Goal: Task Accomplishment & Management: Complete application form

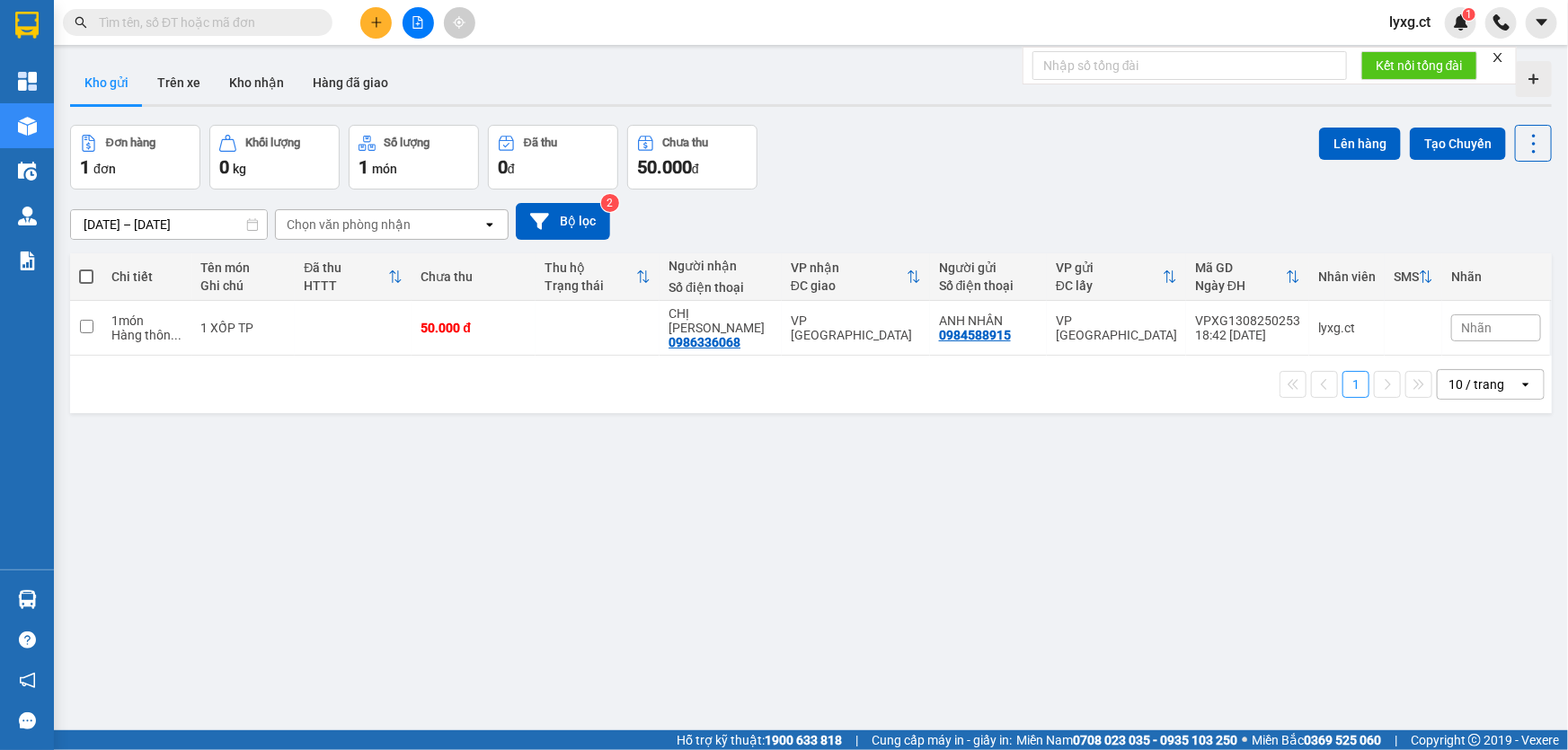
click at [383, 22] on button at bounding box center [377, 23] width 32 height 32
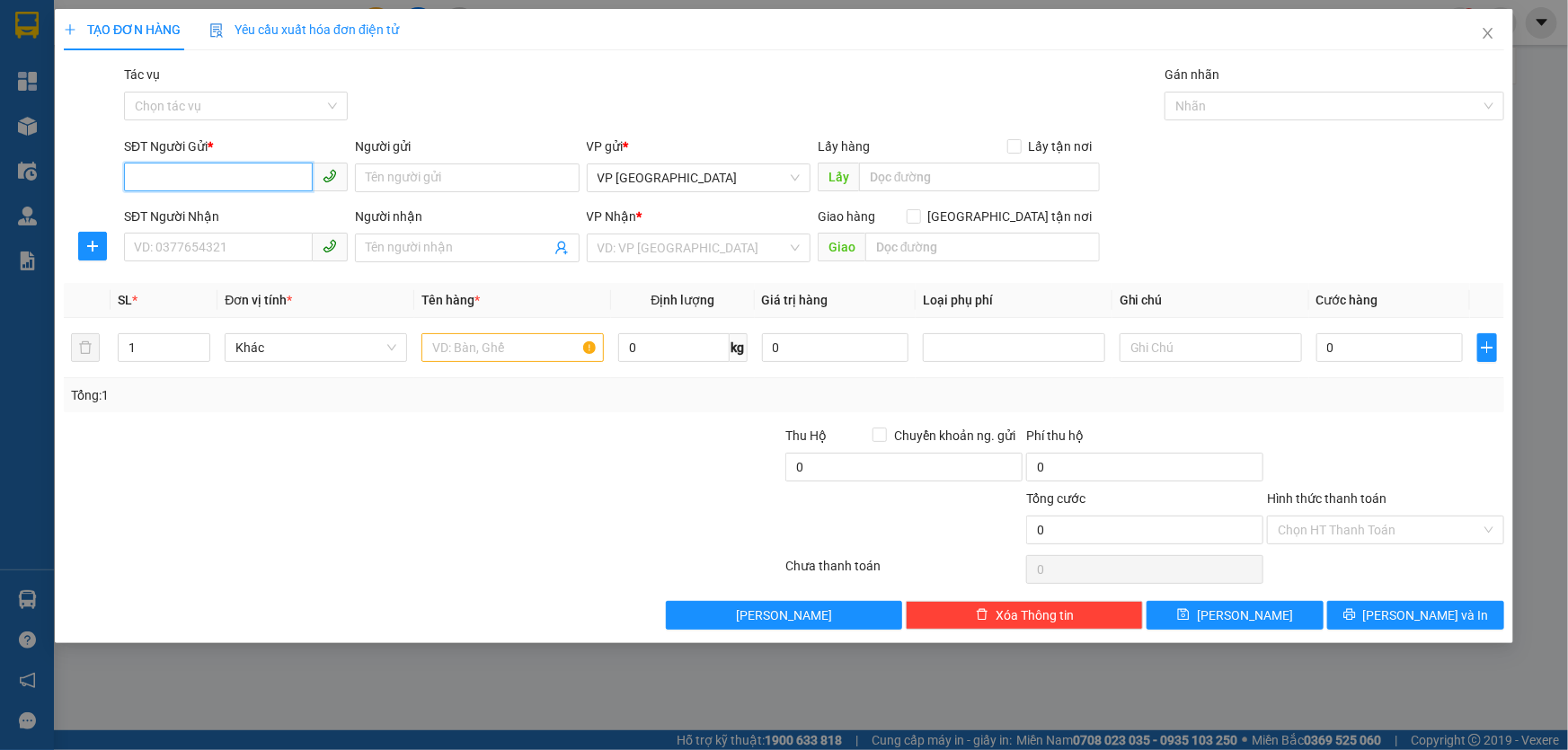
click at [274, 177] on input "SĐT Người Gửi *" at bounding box center [217, 177] width 188 height 29
click at [251, 172] on input "SĐT Người Gửi *" at bounding box center [217, 177] width 188 height 29
type input "0964142410"
click at [256, 216] on div "0964142410 - ANH VIỆT" at bounding box center [236, 213] width 202 height 20
type input "ANH VIỆT"
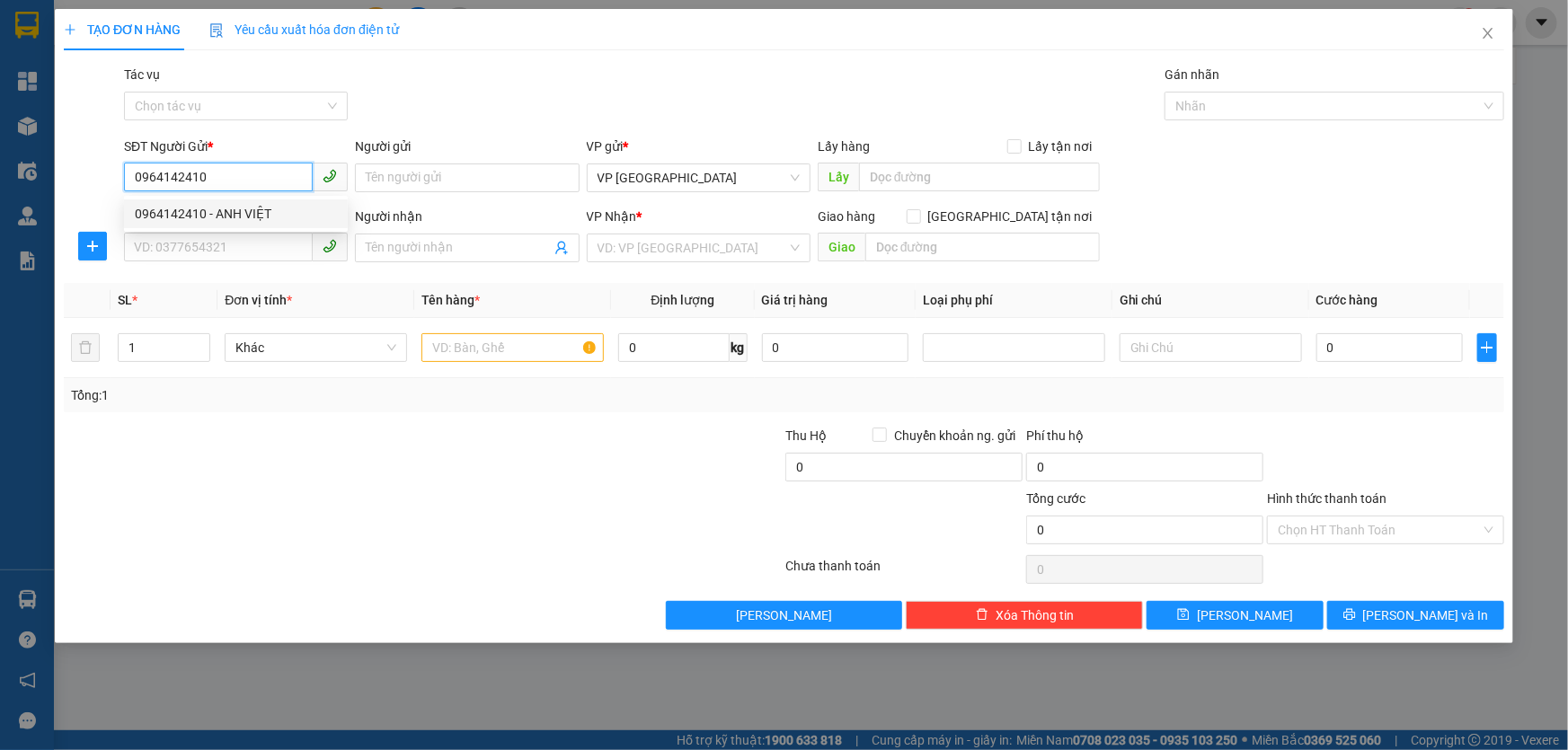
type input "0964774090"
type input "CHỊ HẠNH"
type input "SHIP 9H"
type input "60.000"
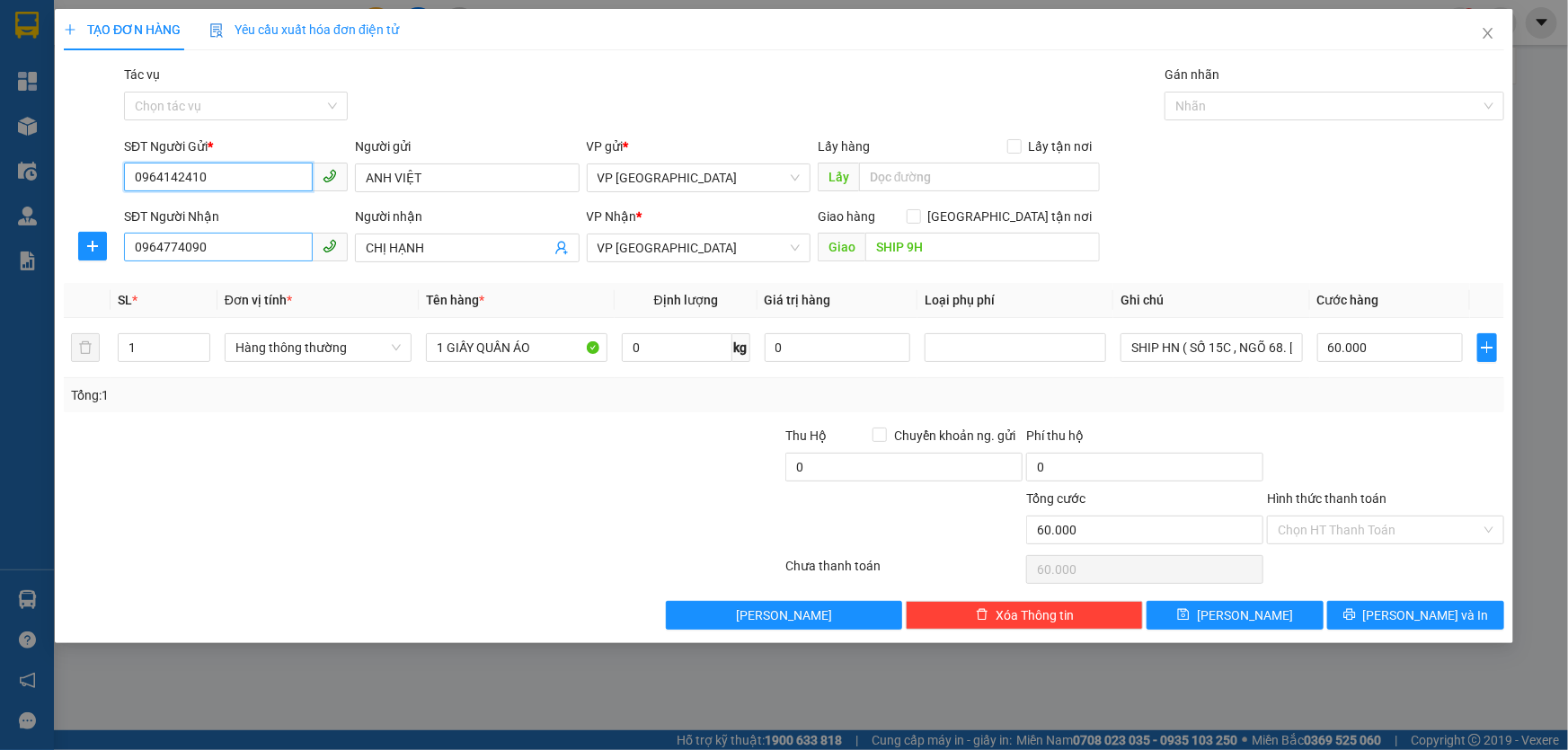
type input "0964142410"
click at [264, 248] on input "0964774090" at bounding box center [217, 246] width 188 height 29
drag, startPoint x: 264, startPoint y: 248, endPoint x: 91, endPoint y: 252, distance: 173.0
click at [91, 252] on div "SĐT Người Nhận 0964774090 Người nhận CHỊ HẠNH VP Nhận * VP [PERSON_NAME] hàng G…" at bounding box center [784, 238] width 1444 height 63
type input "0965009309"
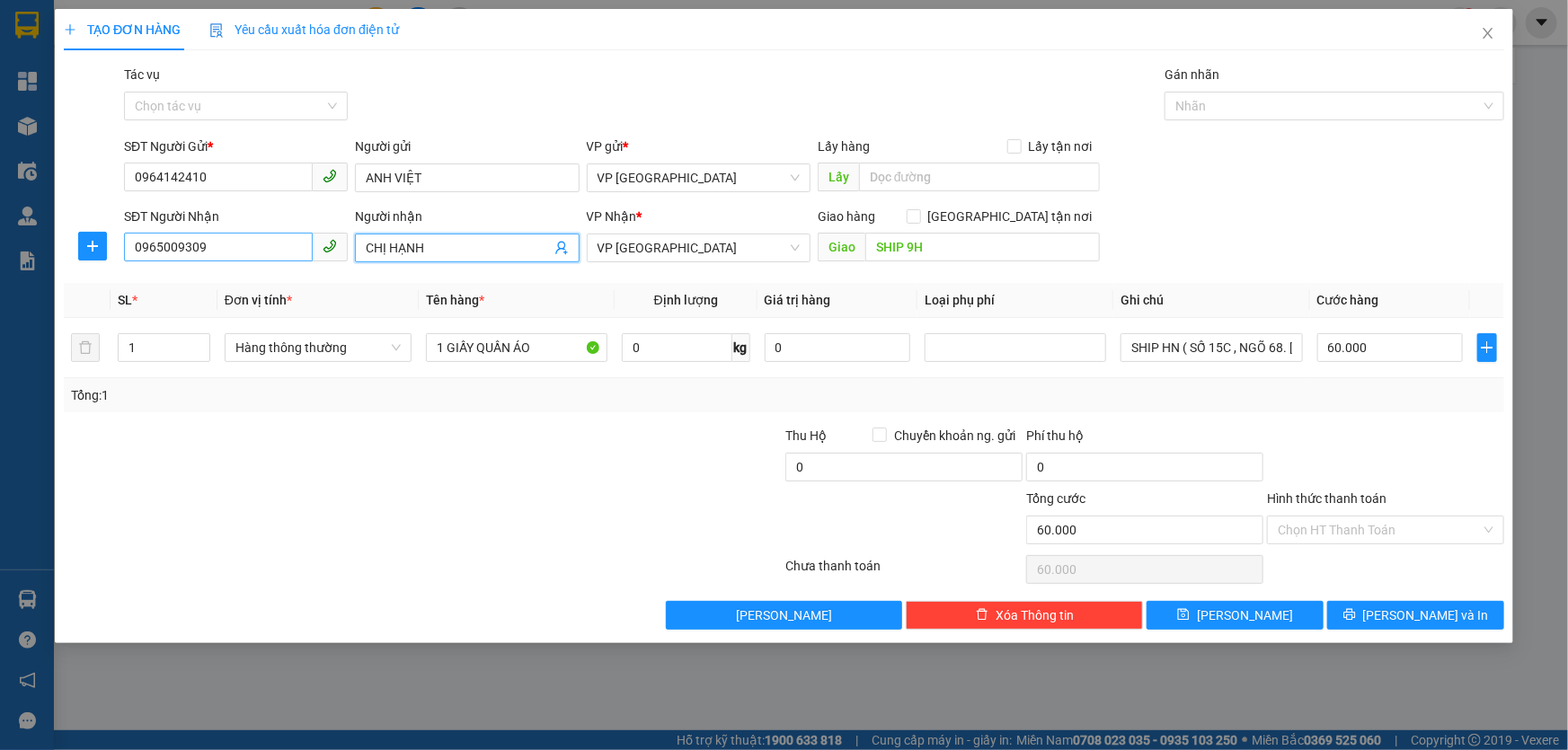
drag, startPoint x: 484, startPoint y: 250, endPoint x: 178, endPoint y: 258, distance: 306.1
click at [178, 258] on div "SĐT Người Nhận 0965009309 Người nhận CHỊ HẠNH CHỊ HẠNH VP Nhận * VP [PERSON_NAM…" at bounding box center [814, 238] width 1387 height 63
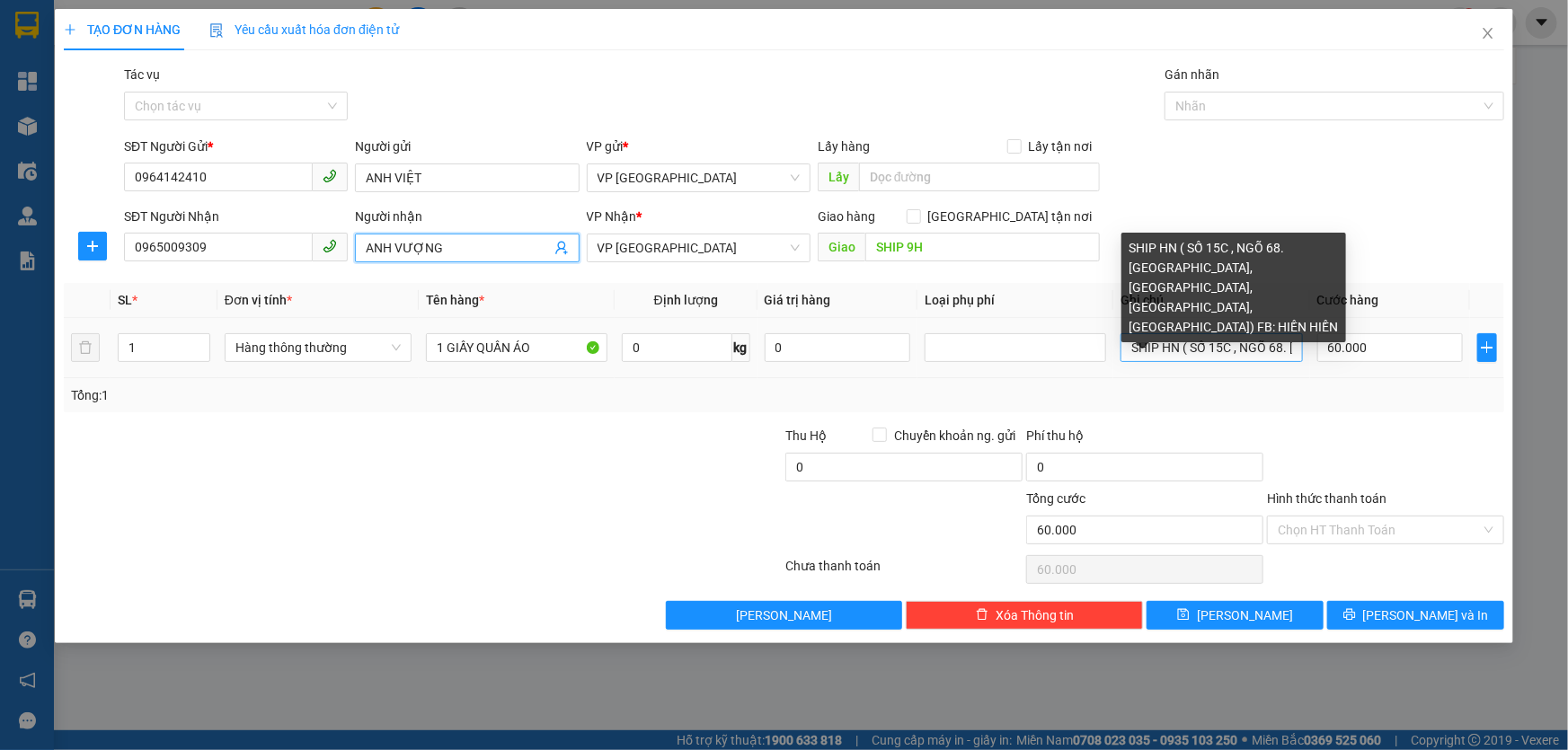
type input "ANH VƯỢNG"
click at [1223, 344] on input "SHIP HN ( SỐ 15C , NGÕ 68. [GEOGRAPHIC_DATA], [GEOGRAPHIC_DATA], [GEOGRAPHIC_DA…" at bounding box center [1211, 347] width 182 height 29
drag, startPoint x: 1161, startPoint y: 349, endPoint x: 1283, endPoint y: 369, distance: 123.6
click at [1162, 349] on input "SHIP HN ( SỐ 15C , NGÕ 68. [GEOGRAPHIC_DATA], [GEOGRAPHIC_DATA], [GEOGRAPHIC_DA…" at bounding box center [1211, 347] width 182 height 29
click at [1220, 349] on input "SHIP SAU 8HHN ( SỐ 15C , NGÕ 68. [GEOGRAPHIC_DATA], [GEOGRAPHIC_DATA], [GEOGRAP…" at bounding box center [1211, 347] width 182 height 29
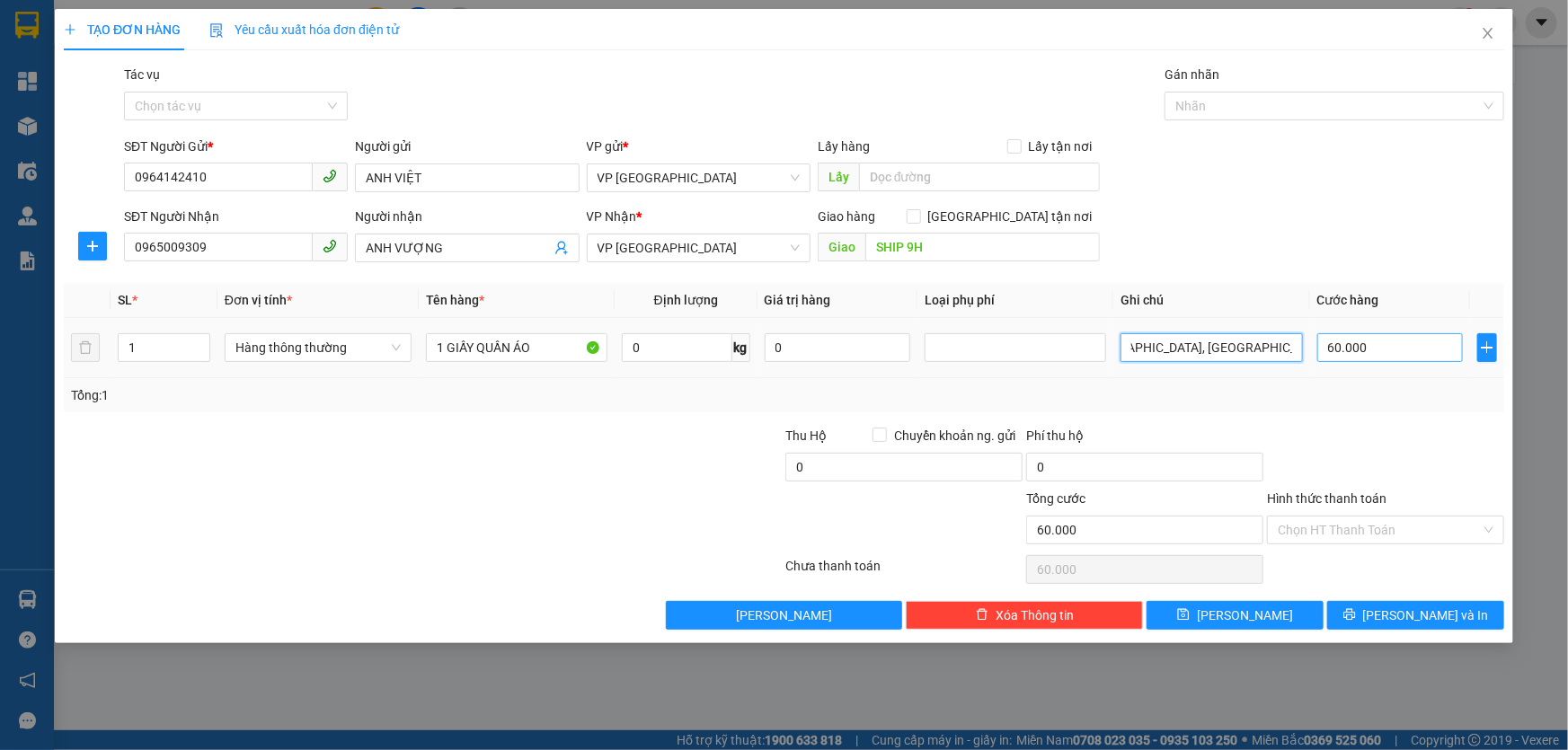
scroll to position [0, 490]
drag, startPoint x: 1212, startPoint y: 347, endPoint x: 1341, endPoint y: 359, distance: 129.6
click at [1341, 359] on tr "1 Hàng thông thường 1 GIẤY QUẦN ÁO 0 kg 0 SHIP SAU 8H ( SỐ 15C , NGÕ 68. [GEOGR…" at bounding box center [784, 348] width 1441 height 60
type input "SHIP SAU 8H (CỔNG CHÍNH BỆNH VIỆN VIỆT ĐỨC)"
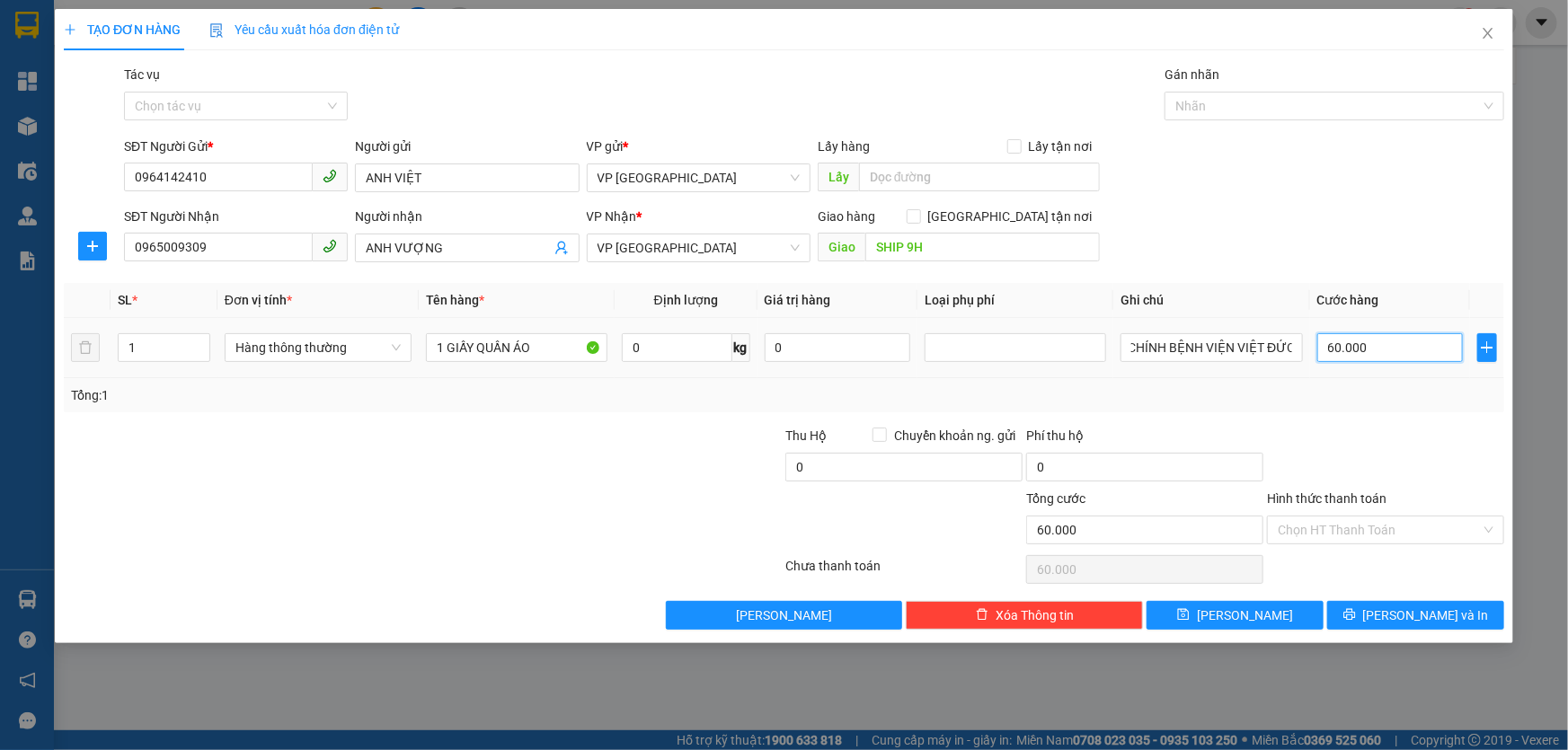
click at [1398, 344] on input "60.000" at bounding box center [1390, 347] width 146 height 29
type input "3"
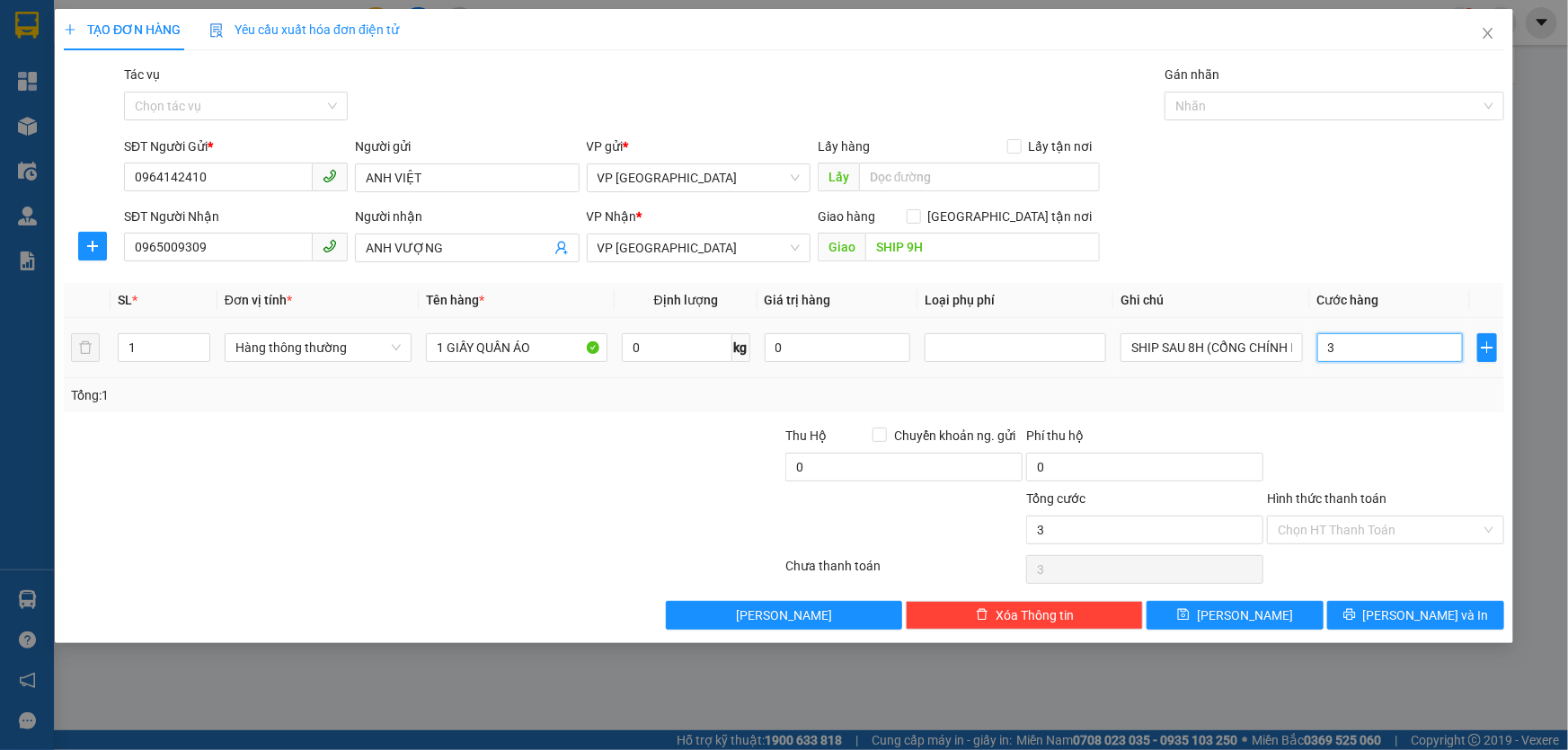
type input "30"
type input "30.000"
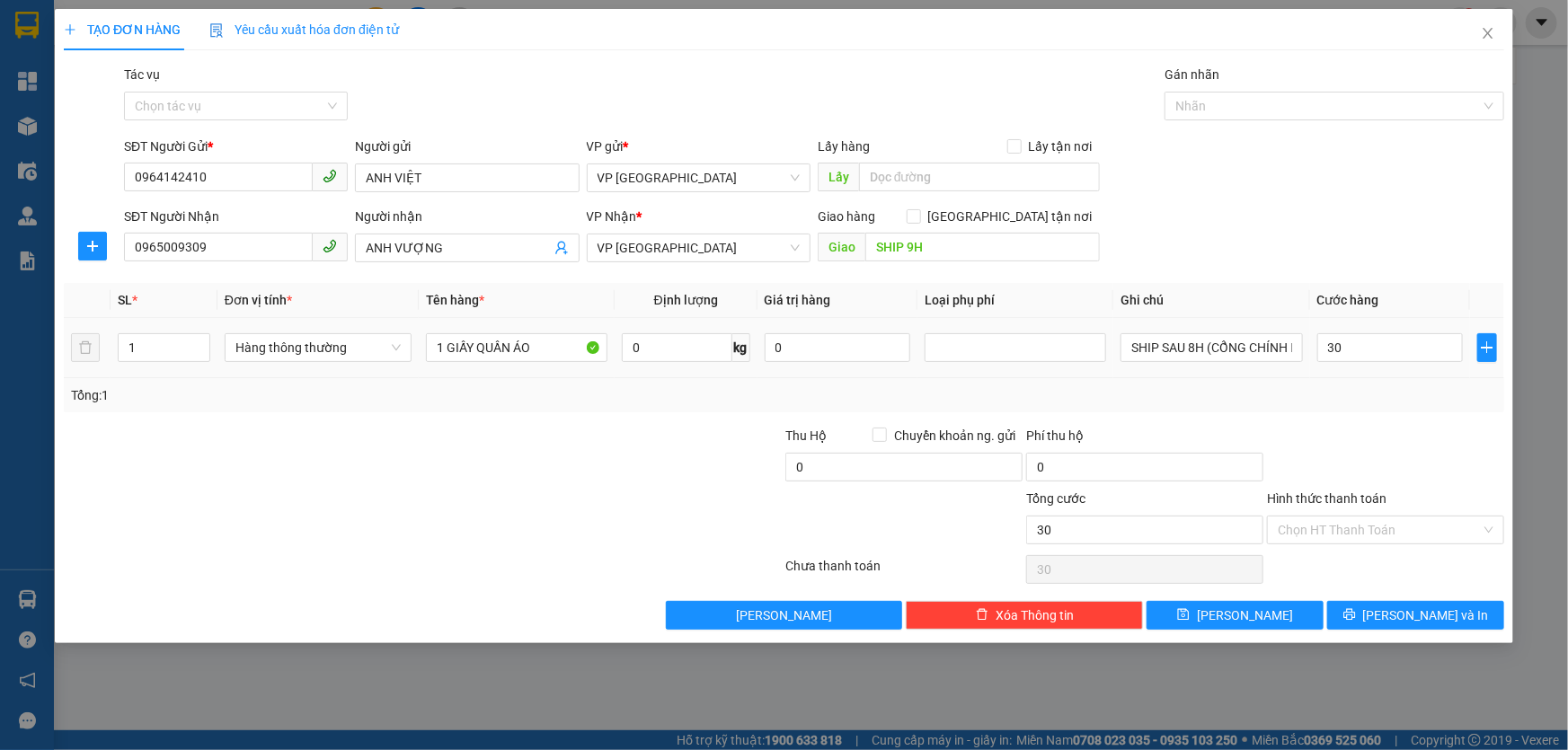
type input "30.000"
click at [1321, 376] on td "30.000" at bounding box center [1391, 348] width 161 height 60
click at [675, 249] on span "VP [GEOGRAPHIC_DATA]" at bounding box center [699, 247] width 202 height 27
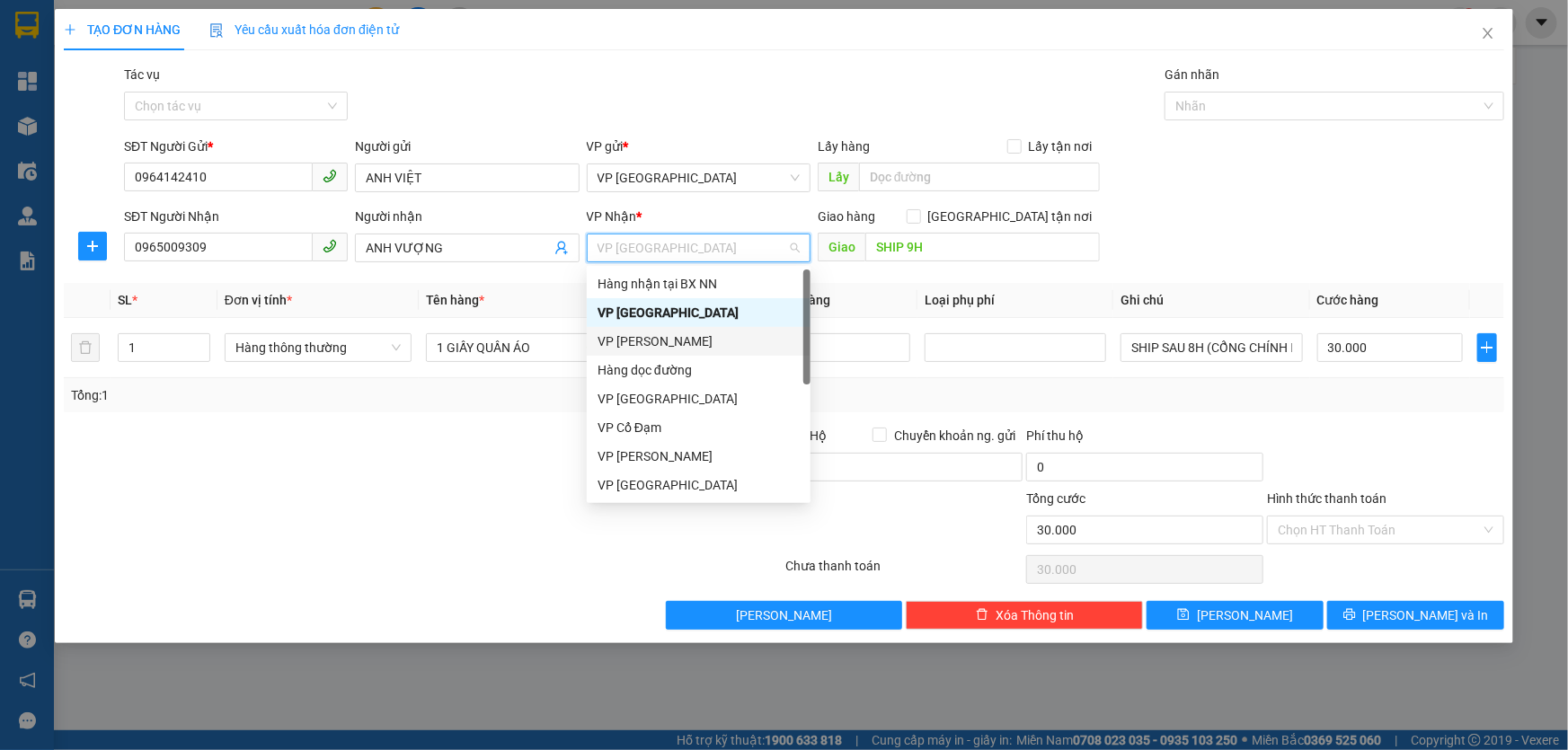
click at [665, 345] on div "VP [PERSON_NAME]" at bounding box center [699, 341] width 202 height 20
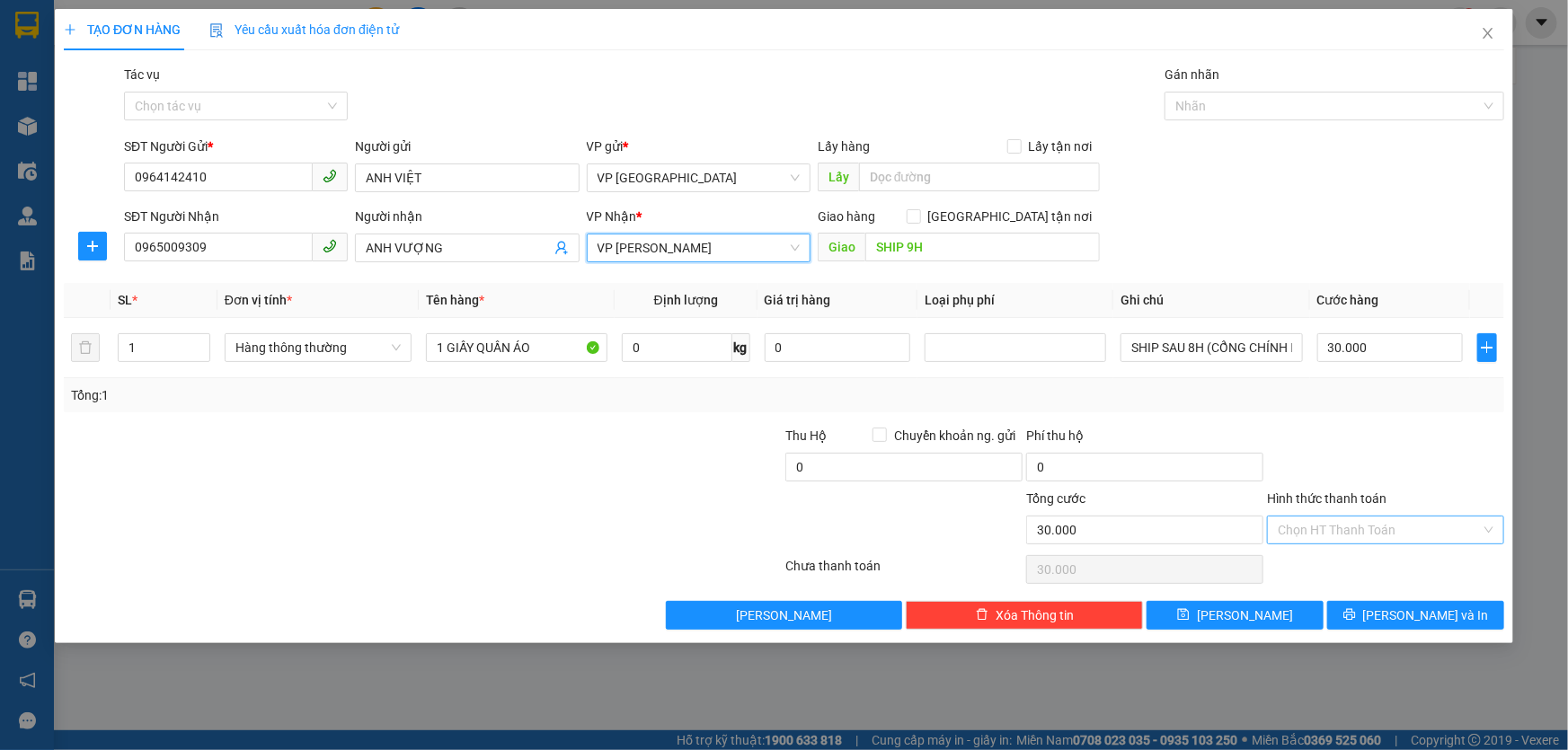
click at [1398, 528] on input "Hình thức thanh toán" at bounding box center [1379, 530] width 203 height 27
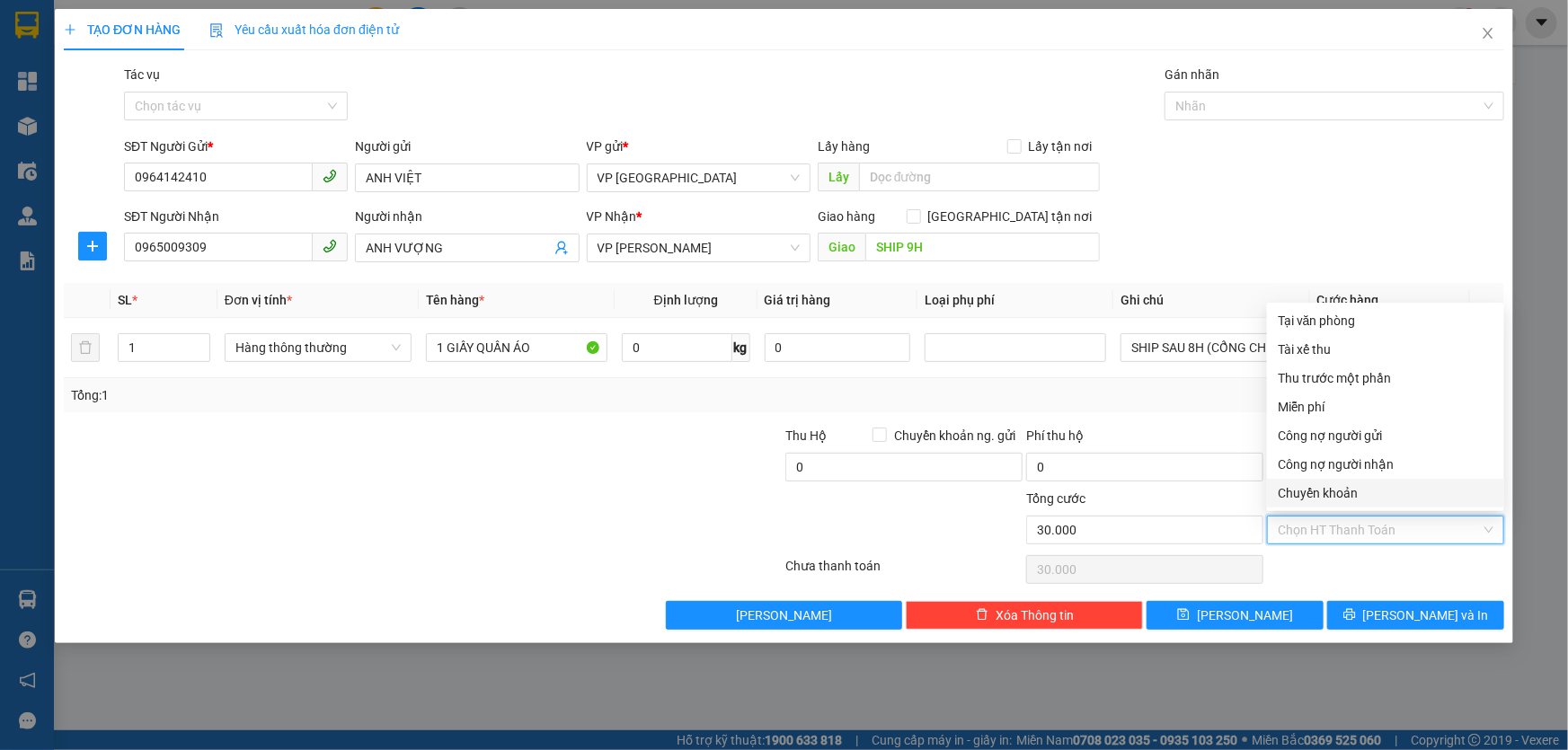
click at [1333, 493] on div "Chuyển khoản" at bounding box center [1385, 493] width 215 height 20
type input "0"
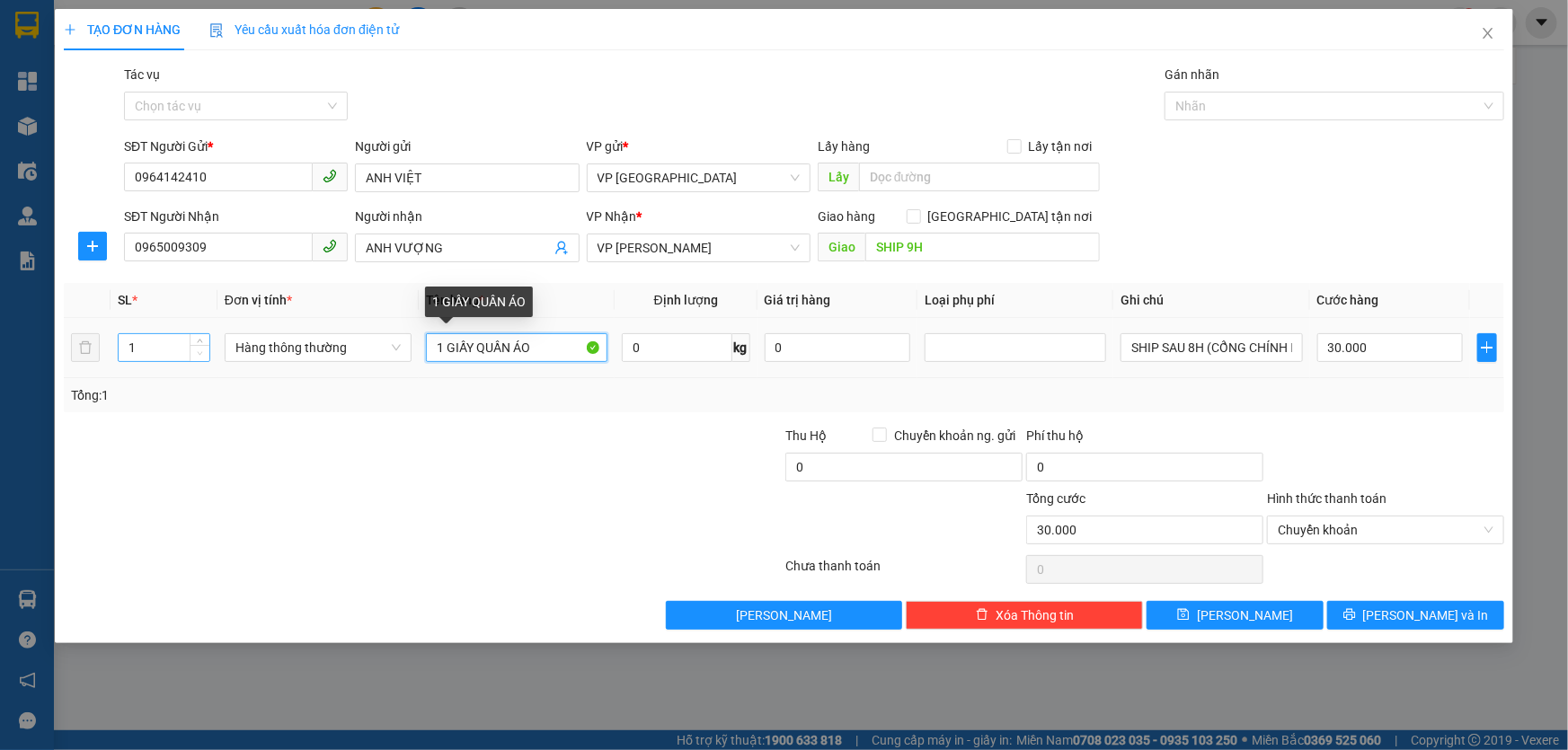
drag, startPoint x: 563, startPoint y: 354, endPoint x: 194, endPoint y: 351, distance: 369.0
click at [194, 351] on tr "1 Hàng thông thường 1 GIẤY QUẦN ÁO 0 kg 0 SHIP SAU 8H (CỔNG CHÍNH BỆNH VIỆN VIỆ…" at bounding box center [784, 348] width 1441 height 60
click at [481, 346] on input "PHONMG BÌ" at bounding box center [517, 347] width 182 height 29
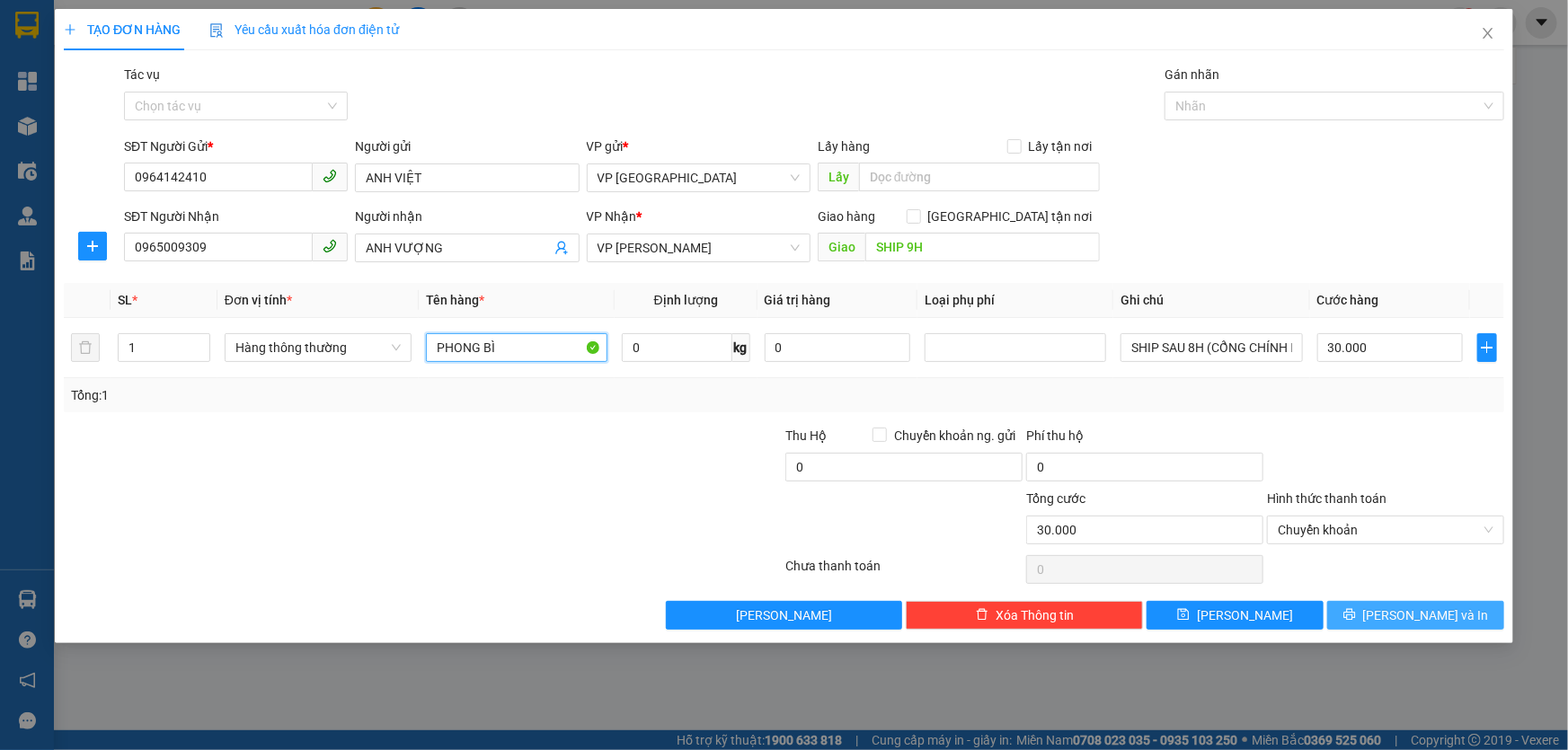
type input "PHONG BÌ"
click at [1475, 617] on button "[PERSON_NAME] và In" at bounding box center [1415, 615] width 177 height 29
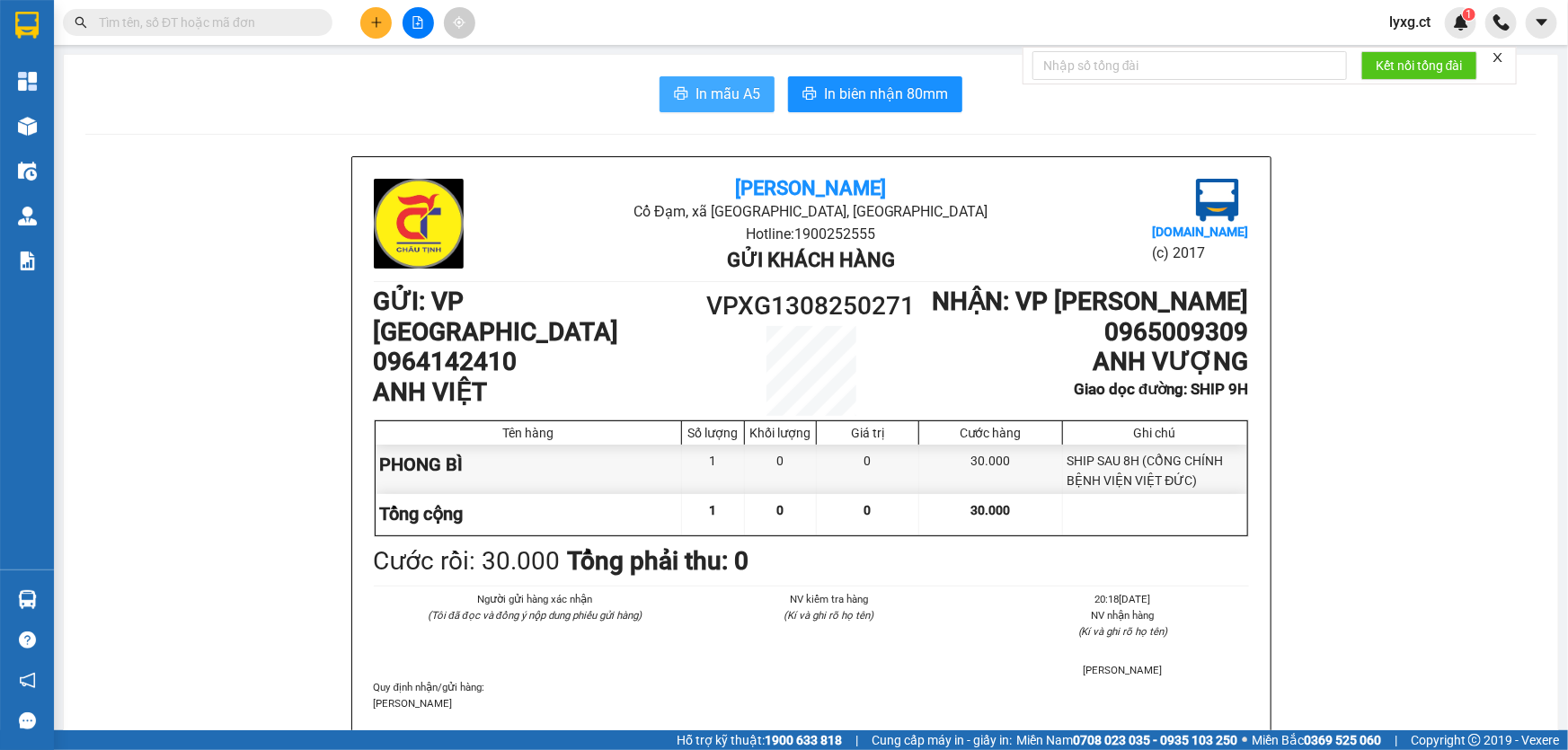
click at [702, 99] on span "In mẫu A5" at bounding box center [728, 94] width 65 height 22
click at [748, 102] on span "In mẫu A5" at bounding box center [728, 94] width 65 height 22
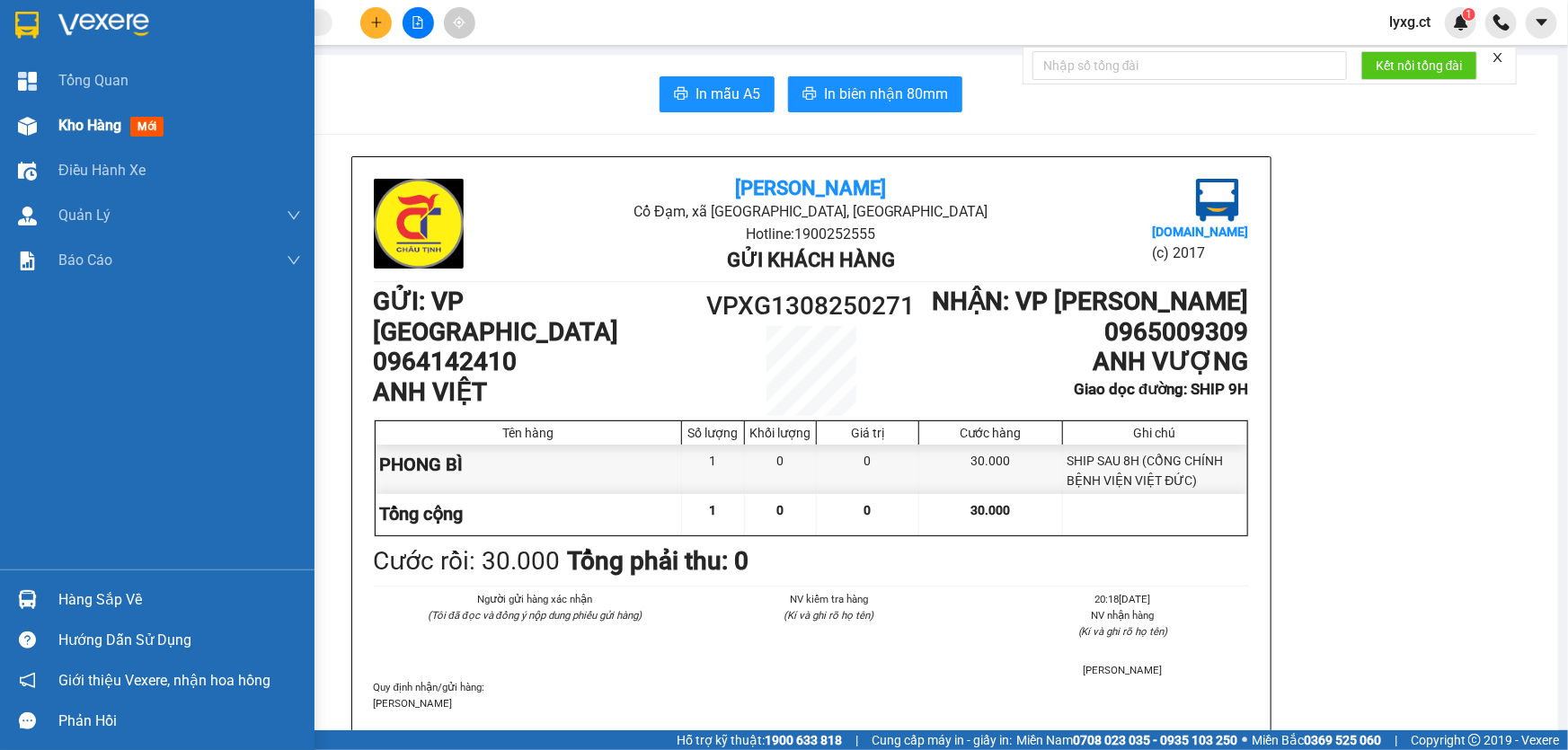
click at [89, 117] on span "Kho hàng" at bounding box center [89, 125] width 63 height 17
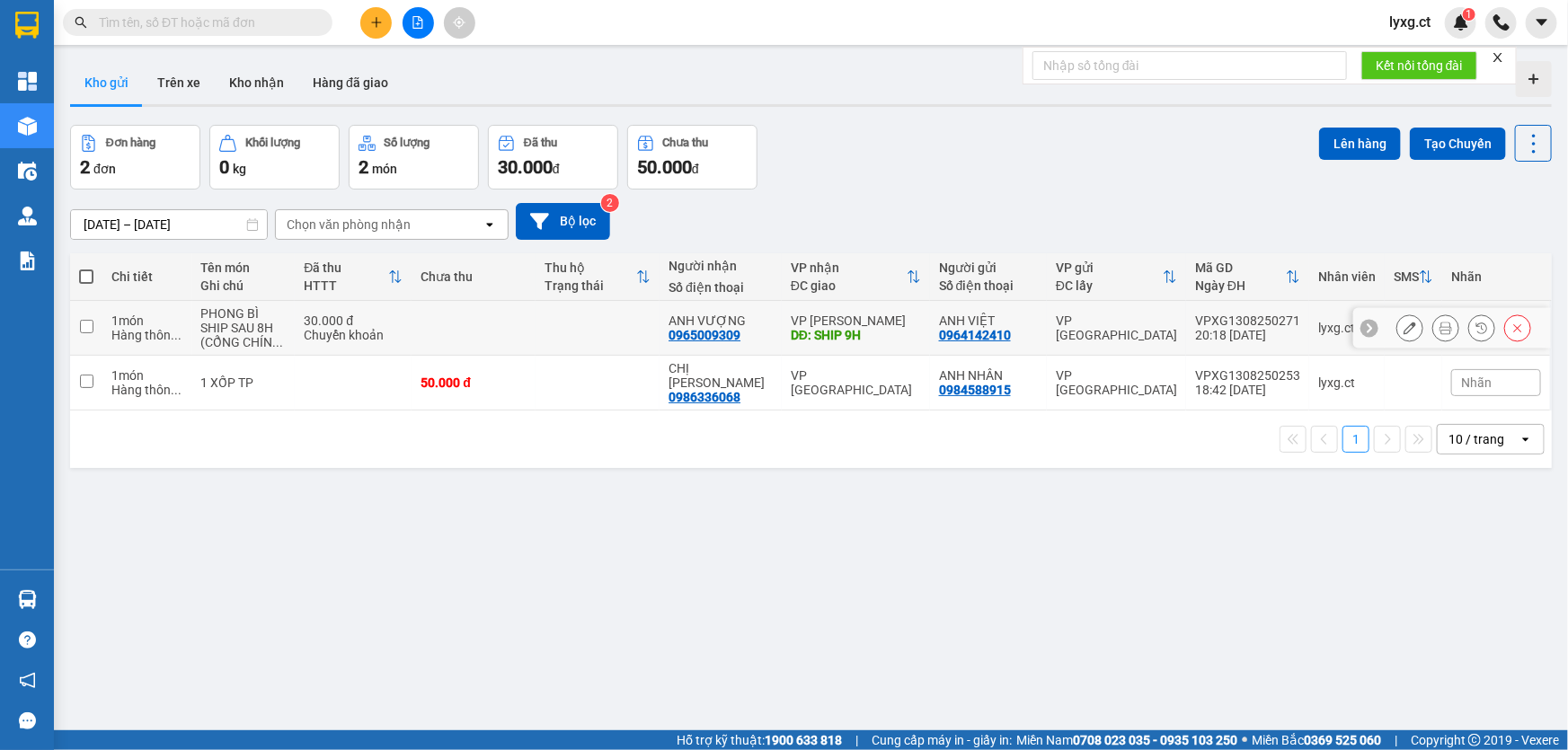
click at [1404, 333] on icon at bounding box center [1410, 327] width 12 height 12
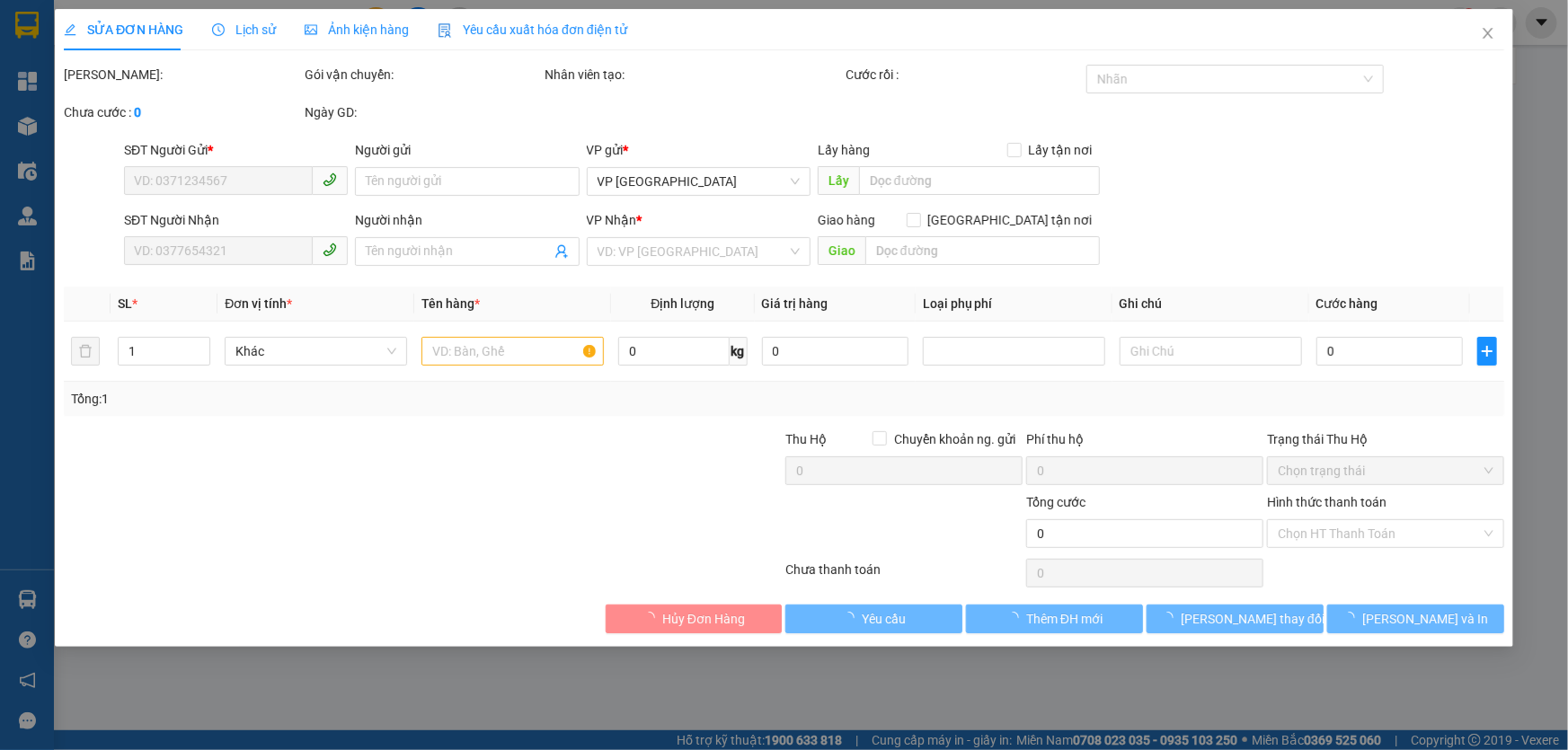
type input "0964142410"
type input "ANH VIỆT"
type input "0965009309"
type input "ANH VƯỢNG"
type input "SHIP 9H"
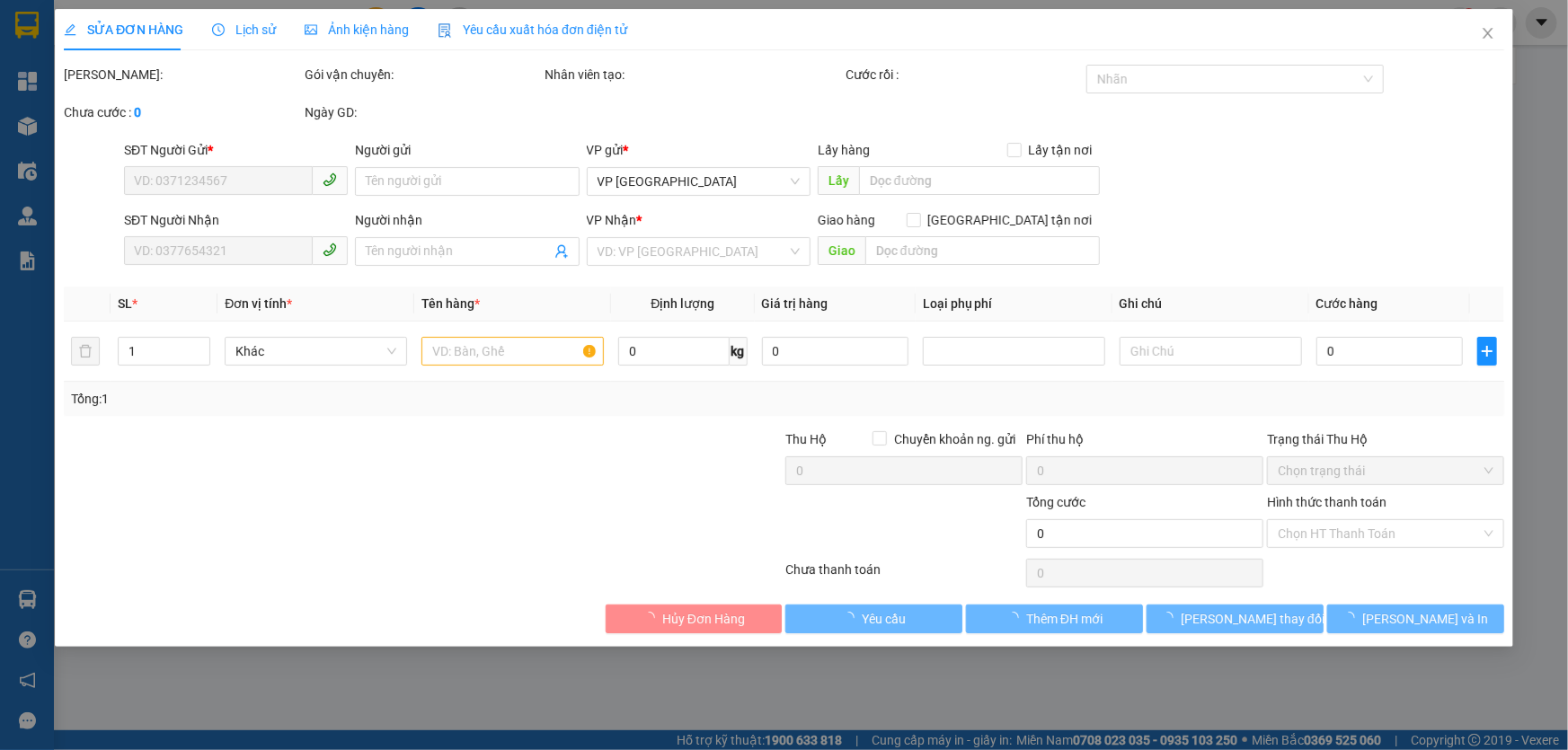
type input "30.000"
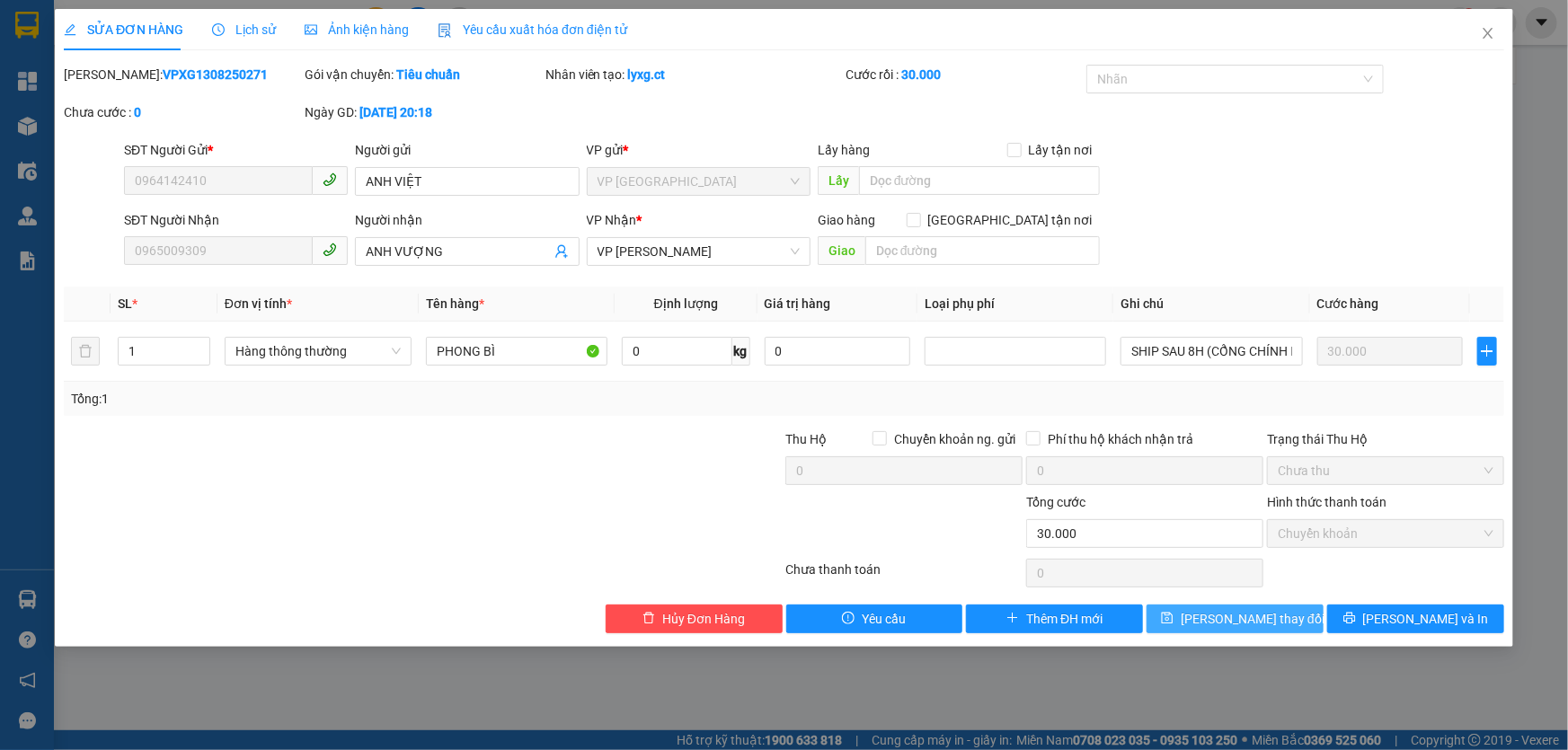
click at [1251, 617] on span "[PERSON_NAME] thay đổi" at bounding box center [1253, 618] width 144 height 20
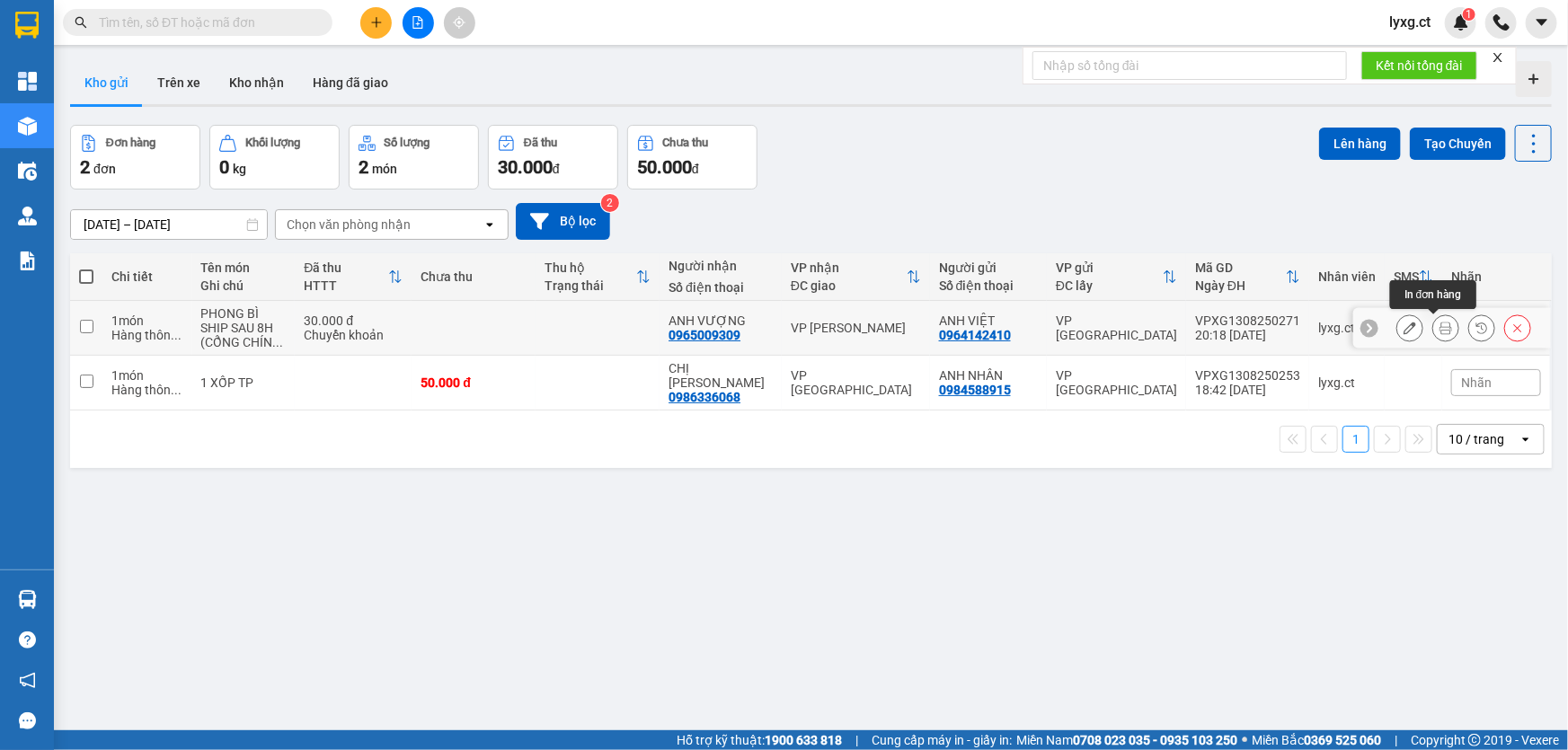
click at [1440, 328] on icon at bounding box center [1445, 327] width 12 height 12
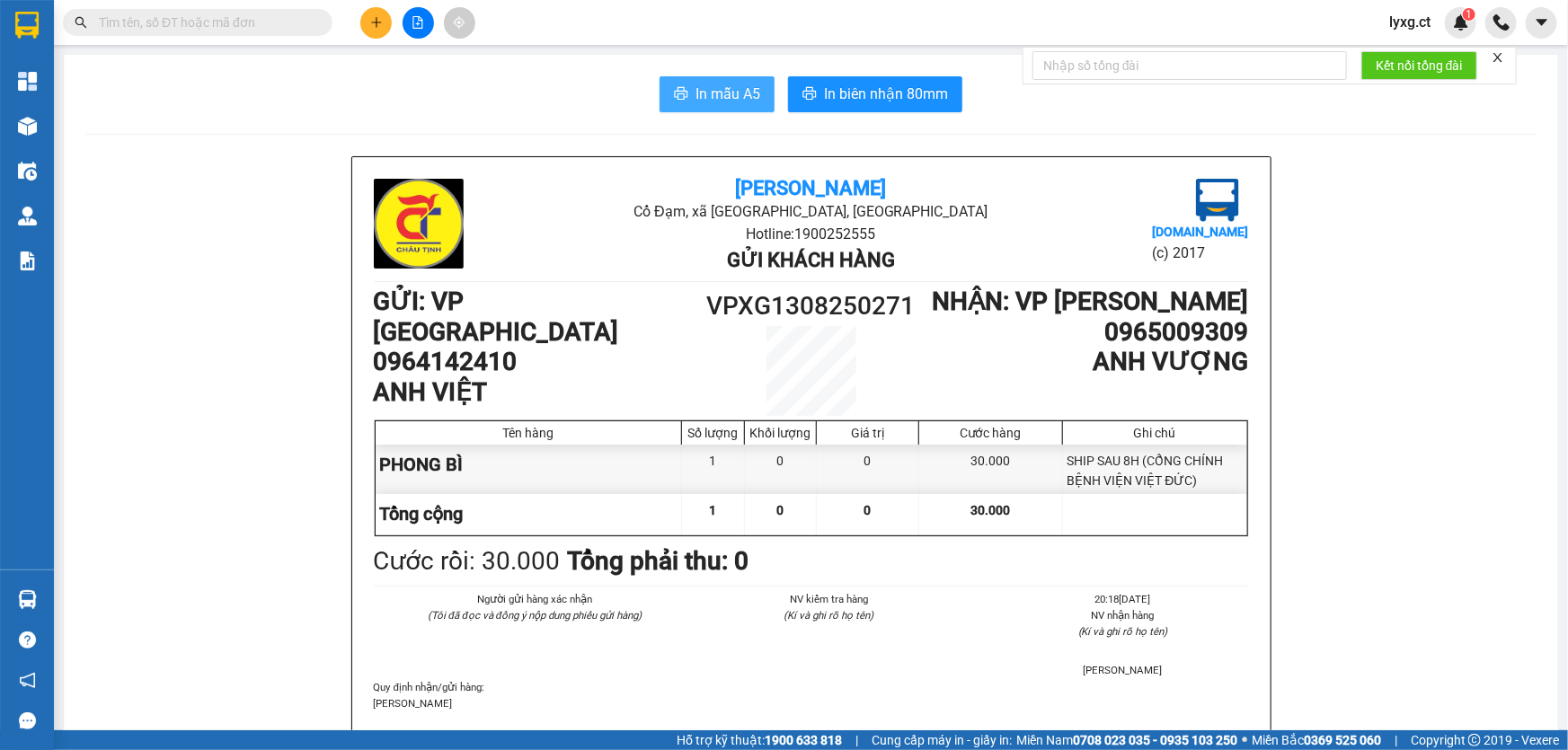
click at [752, 101] on span "In mẫu A5" at bounding box center [728, 94] width 65 height 22
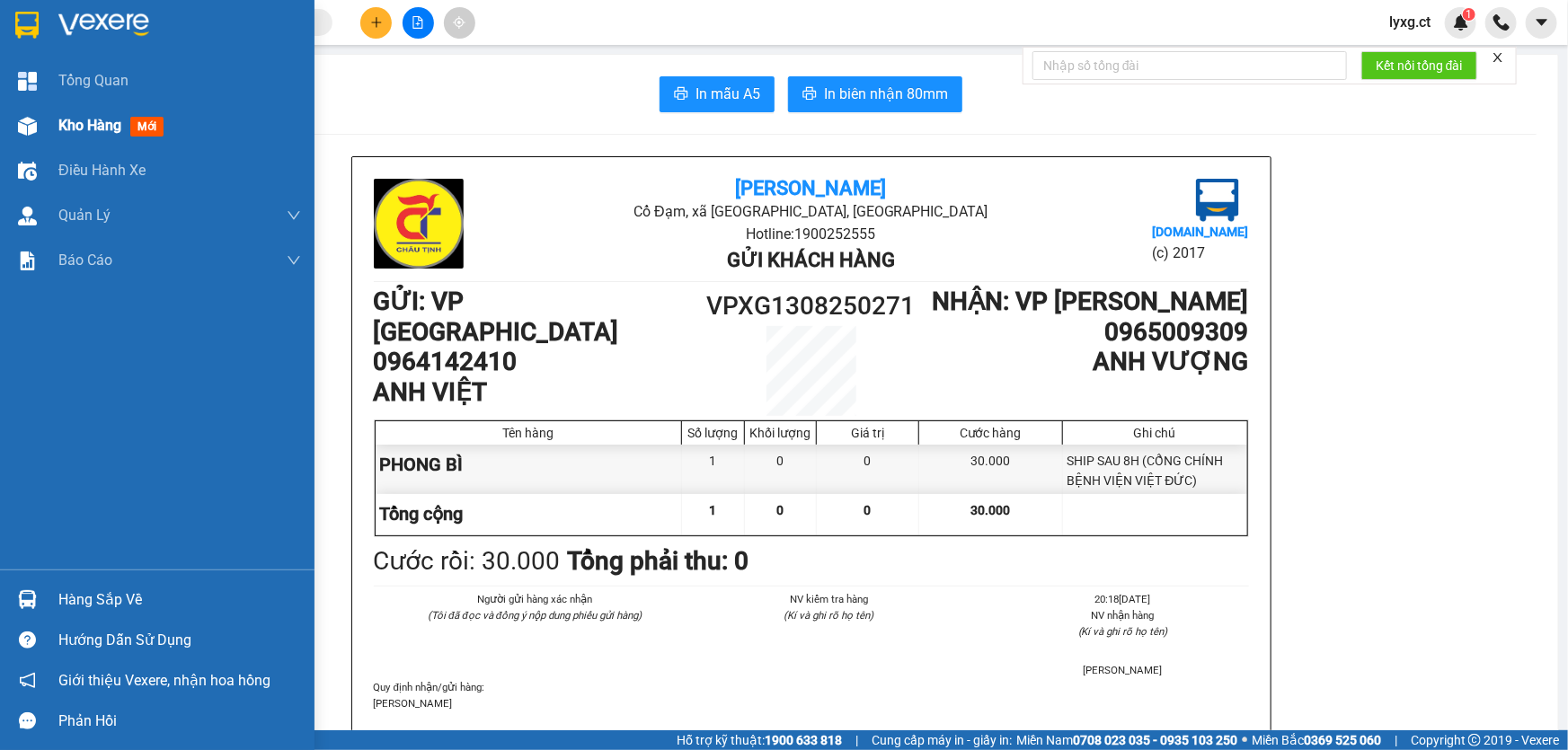
click at [68, 125] on span "Kho hàng" at bounding box center [89, 125] width 63 height 17
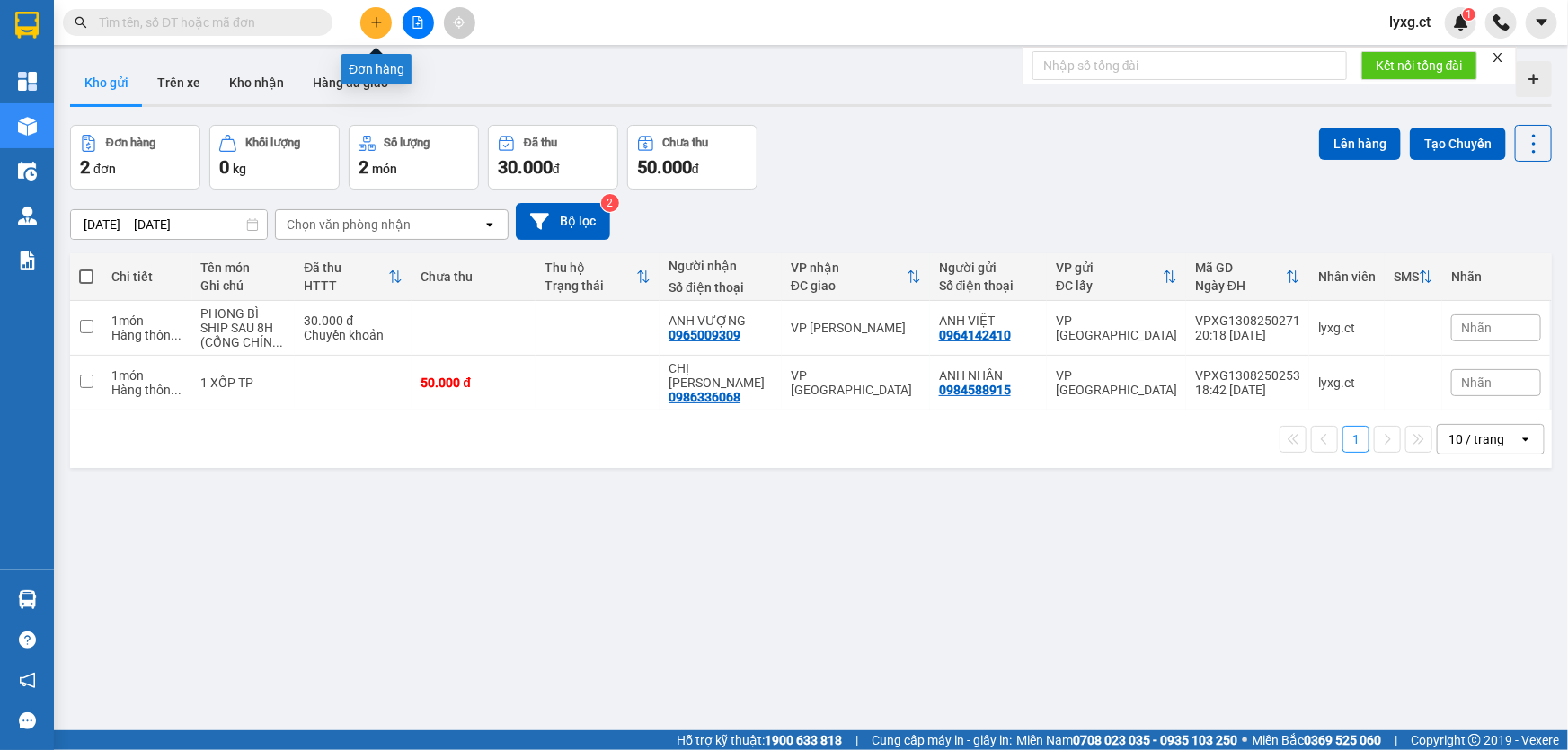
click at [373, 30] on button at bounding box center [377, 23] width 32 height 32
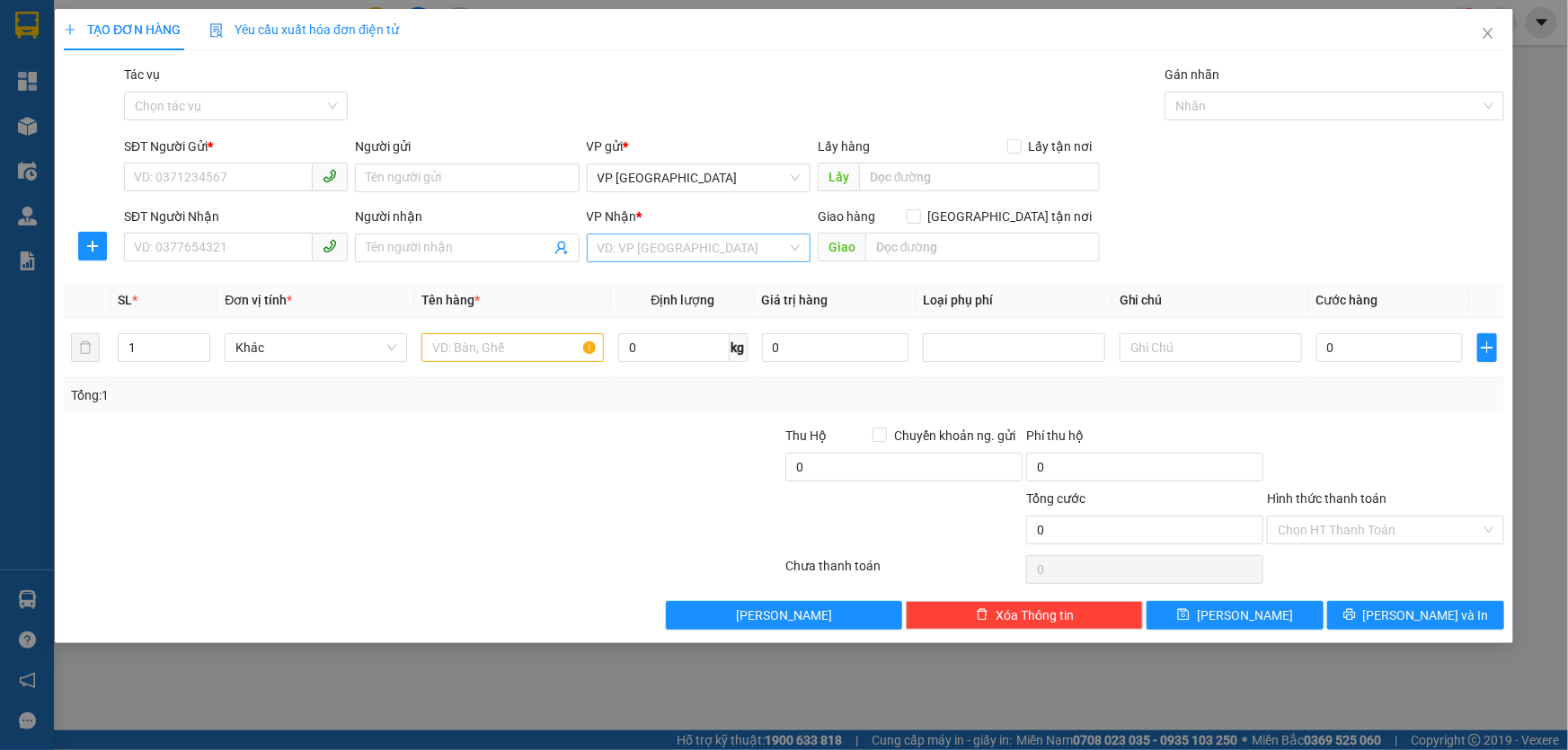
click at [640, 238] on input "search" at bounding box center [692, 247] width 189 height 27
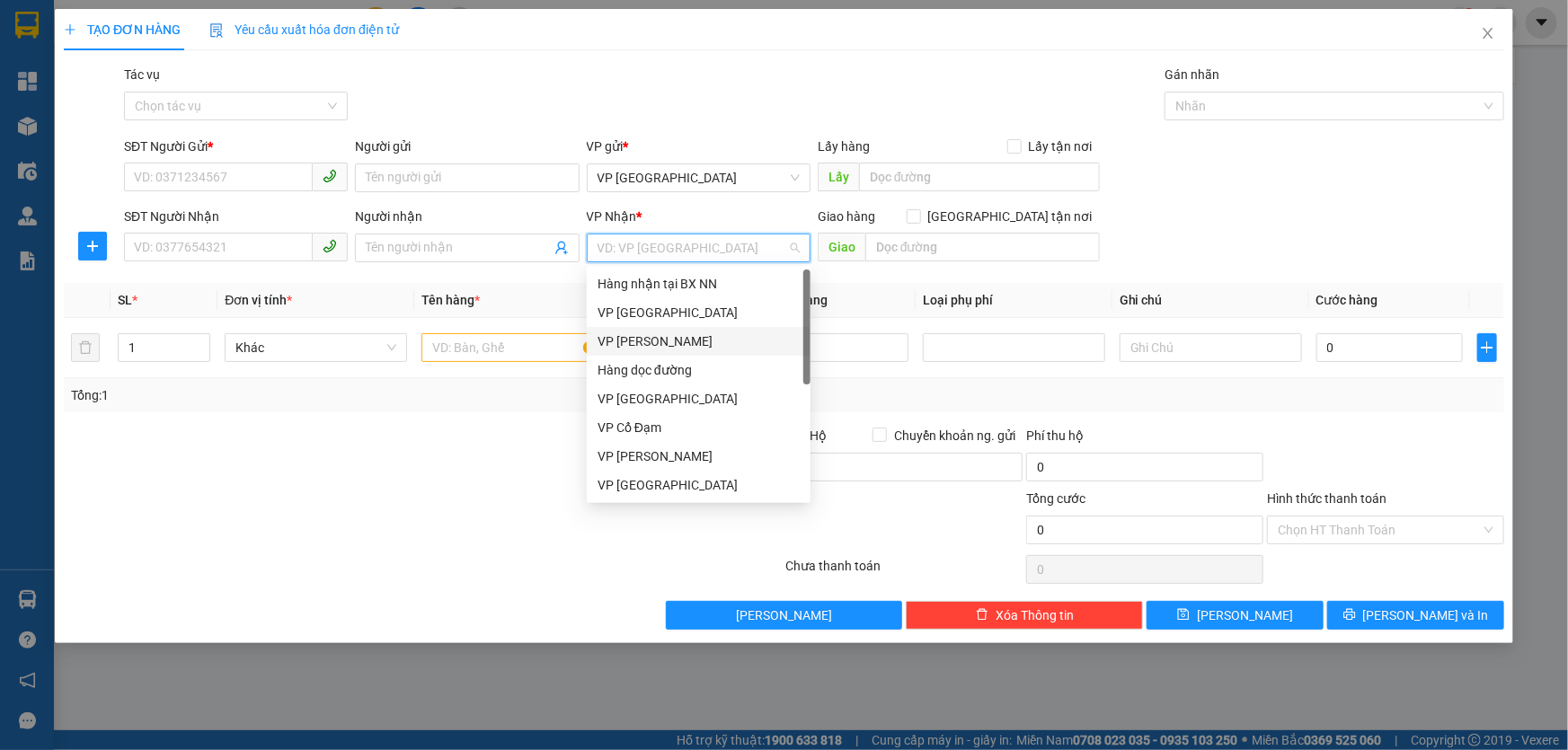
click at [634, 342] on div "VP [PERSON_NAME]" at bounding box center [699, 341] width 202 height 20
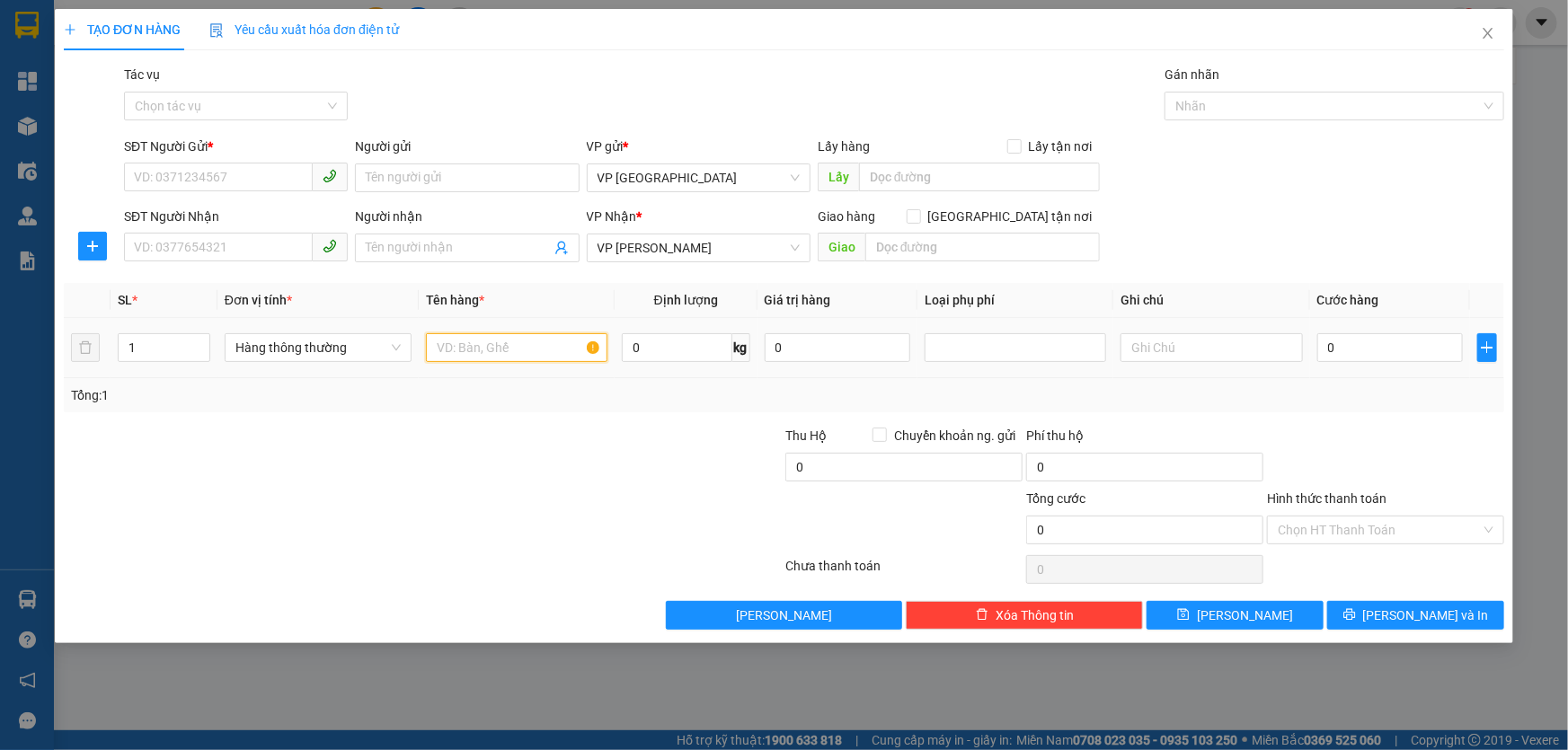
click at [546, 350] on input "text" at bounding box center [517, 347] width 182 height 29
type input "4 XỐP TP"
drag, startPoint x: 415, startPoint y: 413, endPoint x: 126, endPoint y: 391, distance: 289.8
click at [407, 410] on div "Transit Pickup Surcharge Ids Transit Deliver Surcharge Ids Transit Deliver Surc…" at bounding box center [784, 346] width 1441 height 565
click at [140, 355] on input "1" at bounding box center [164, 347] width 91 height 27
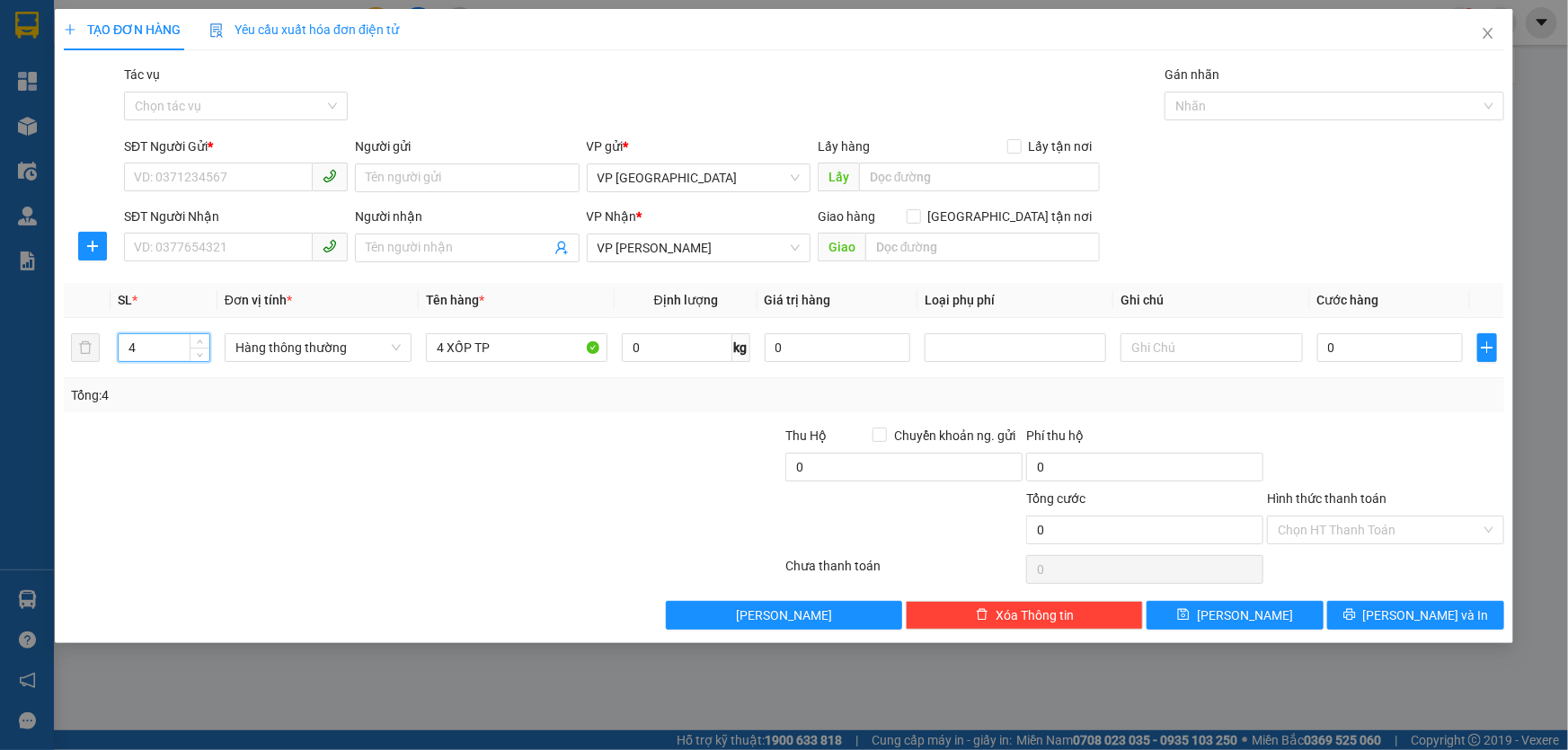
type input "4"
click at [1458, 447] on div at bounding box center [1385, 457] width 241 height 63
click at [258, 180] on input "SĐT Người Gửi *" at bounding box center [217, 177] width 188 height 29
click at [206, 183] on input "SĐT Người Gửi *" at bounding box center [217, 177] width 188 height 29
type input "0969889571"
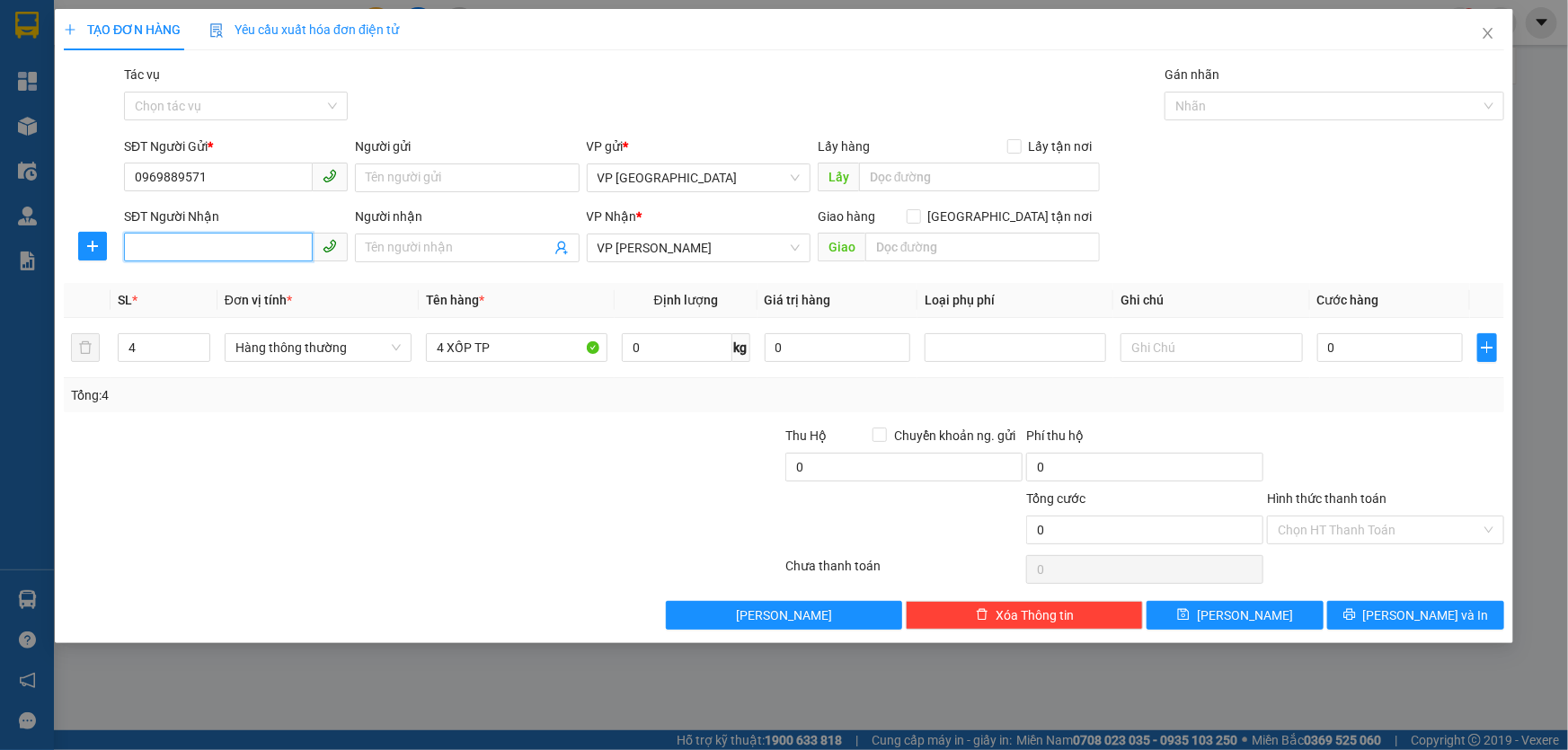
click at [229, 250] on input "SĐT Người Nhận" at bounding box center [217, 246] width 188 height 29
type input "0974506272"
click at [152, 352] on input "4" at bounding box center [164, 347] width 91 height 27
type input "4"
type input "5"
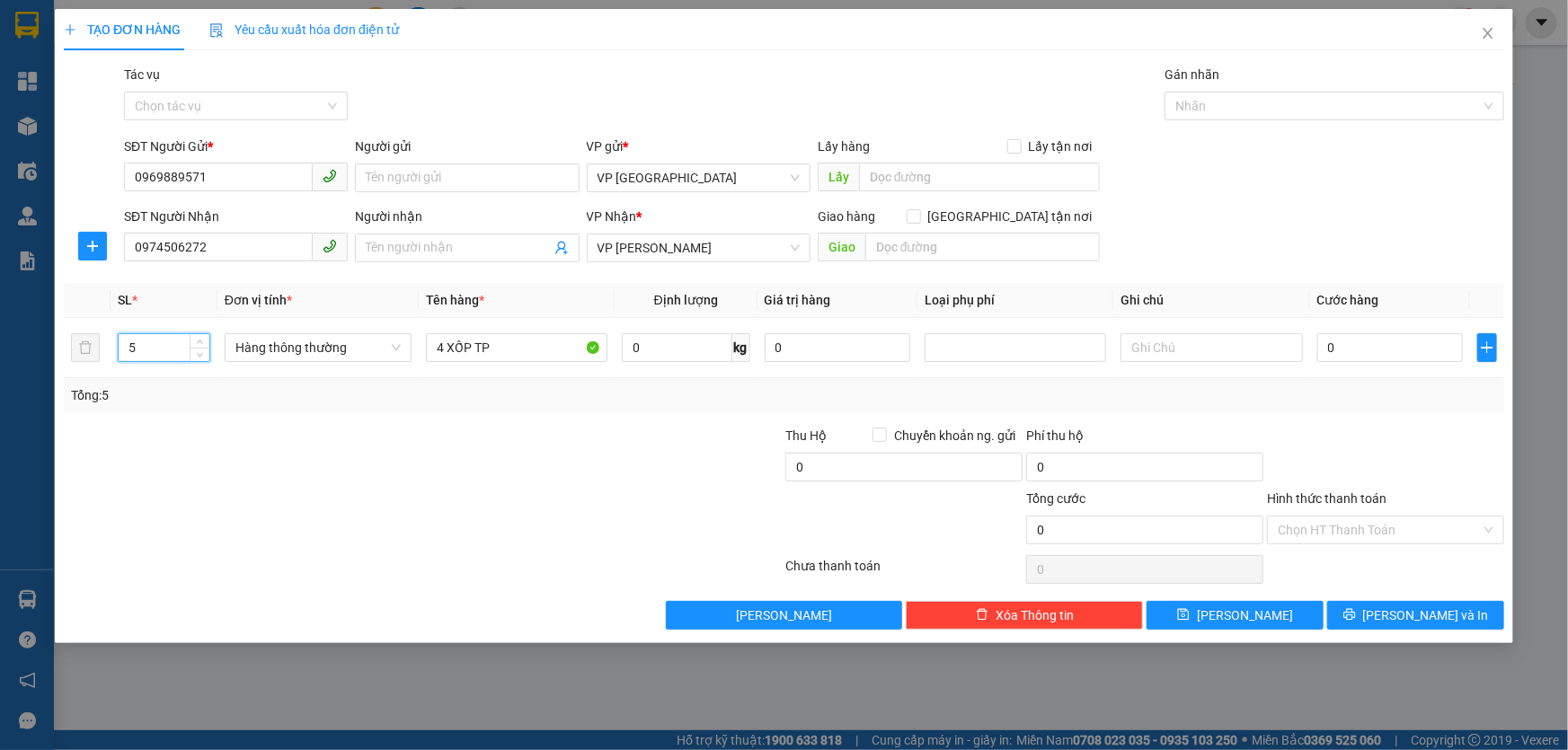
click at [265, 418] on div "Transit Pickup Surcharge Ids Transit Deliver Surcharge Ids Transit Deliver Surc…" at bounding box center [784, 346] width 1441 height 565
click at [1359, 342] on input "0" at bounding box center [1390, 347] width 146 height 29
type input "2"
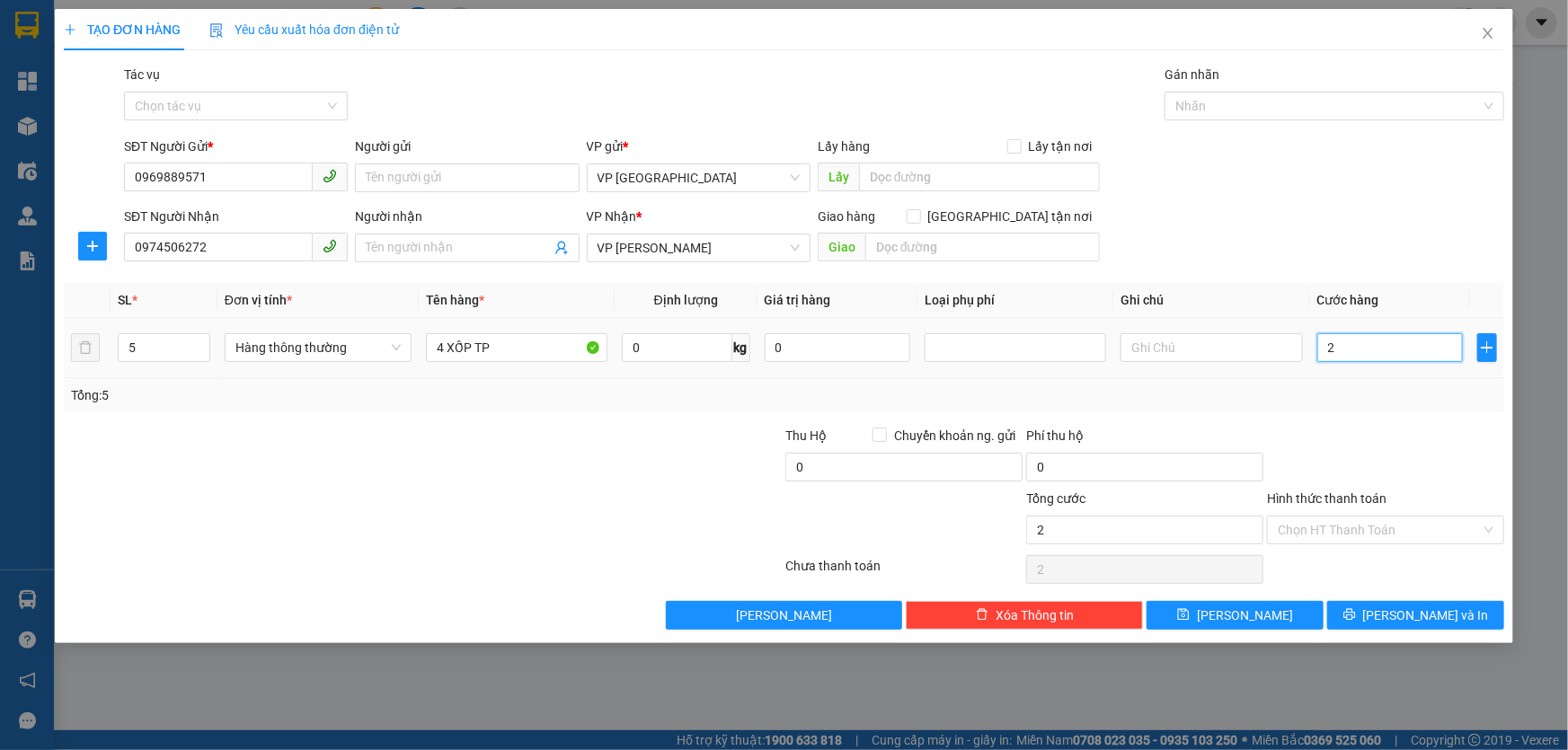
type input "27"
type input "270"
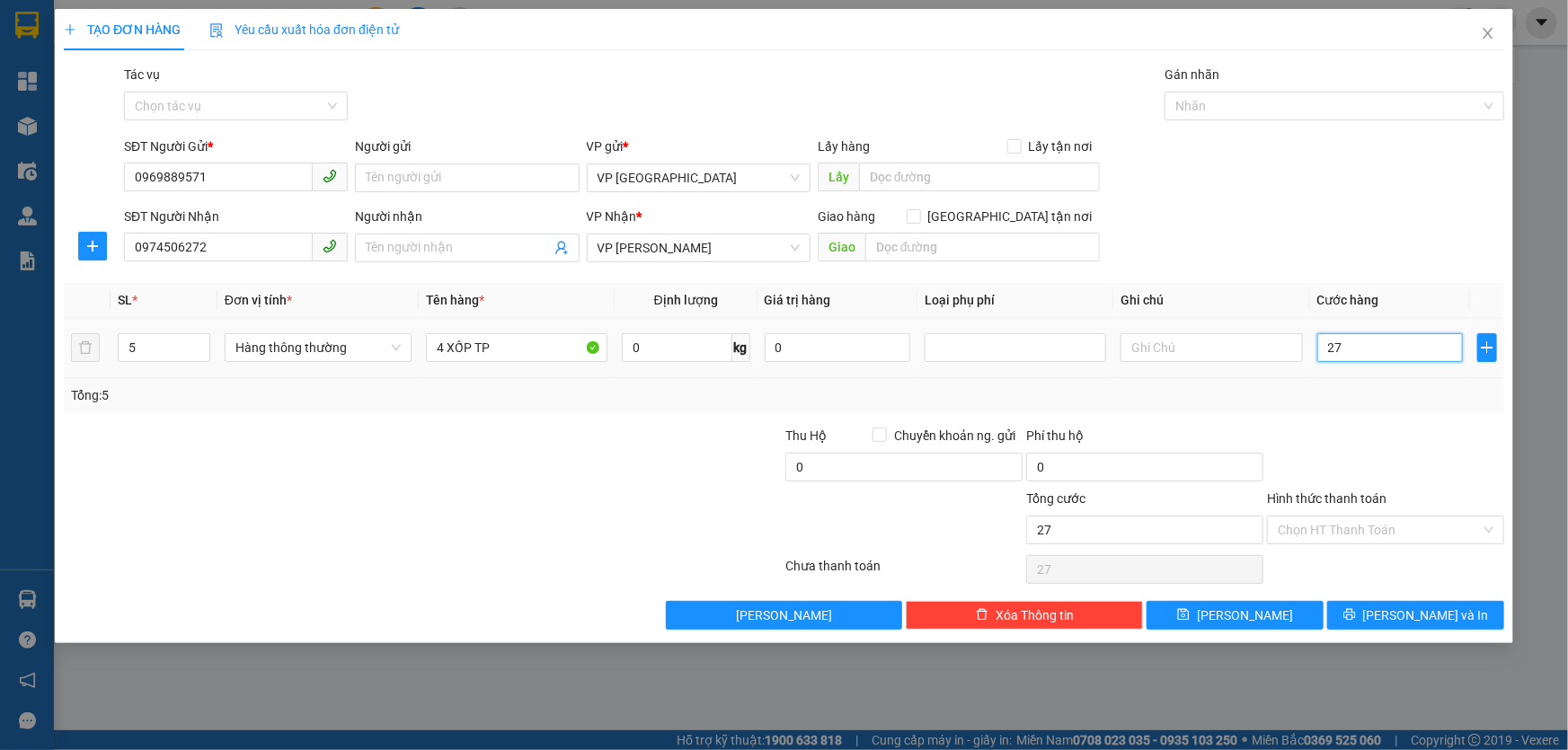
type input "270"
type input "270.000"
click at [1387, 525] on input "Hình thức thanh toán" at bounding box center [1379, 530] width 203 height 27
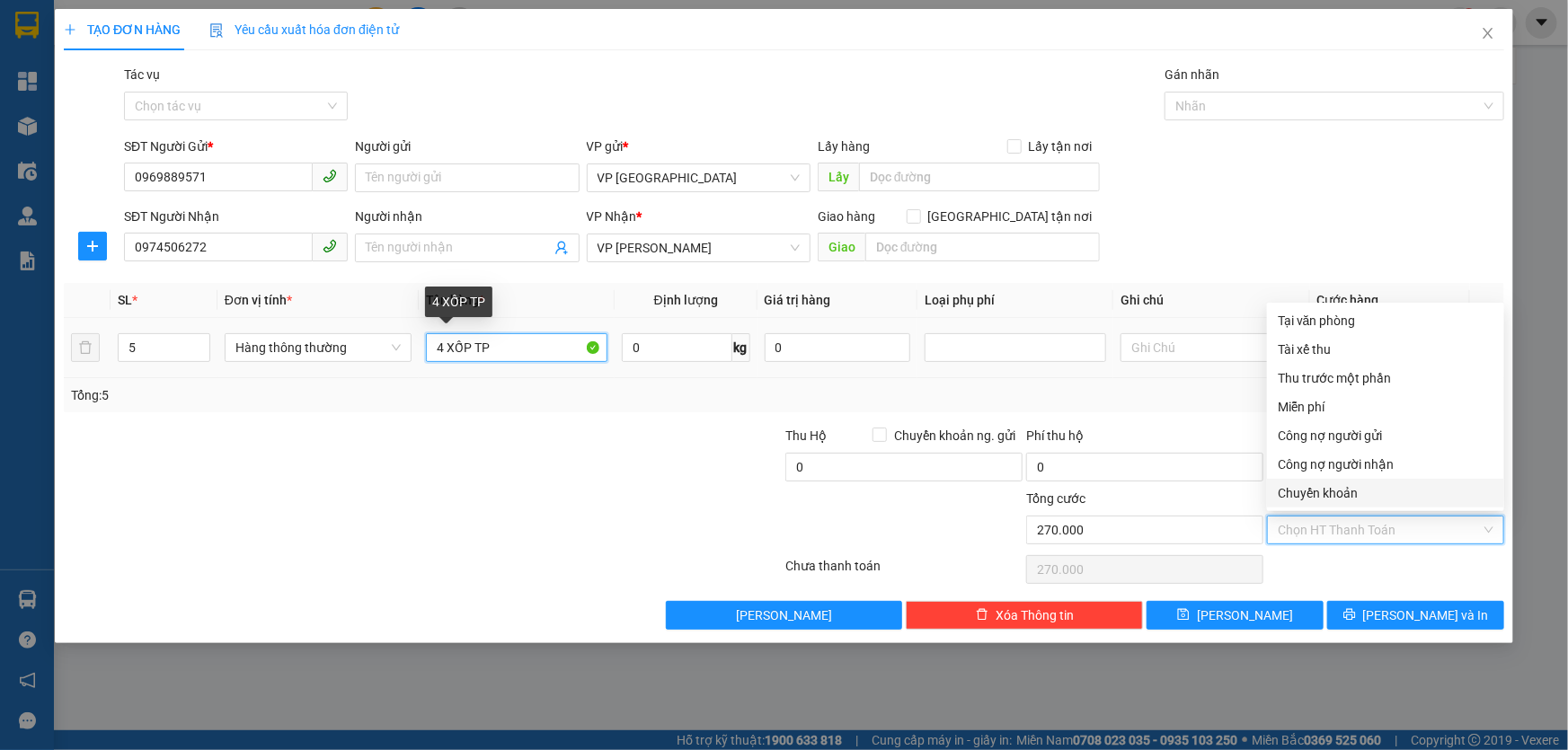
click at [439, 350] on input "4 XỐP TP" at bounding box center [517, 347] width 182 height 29
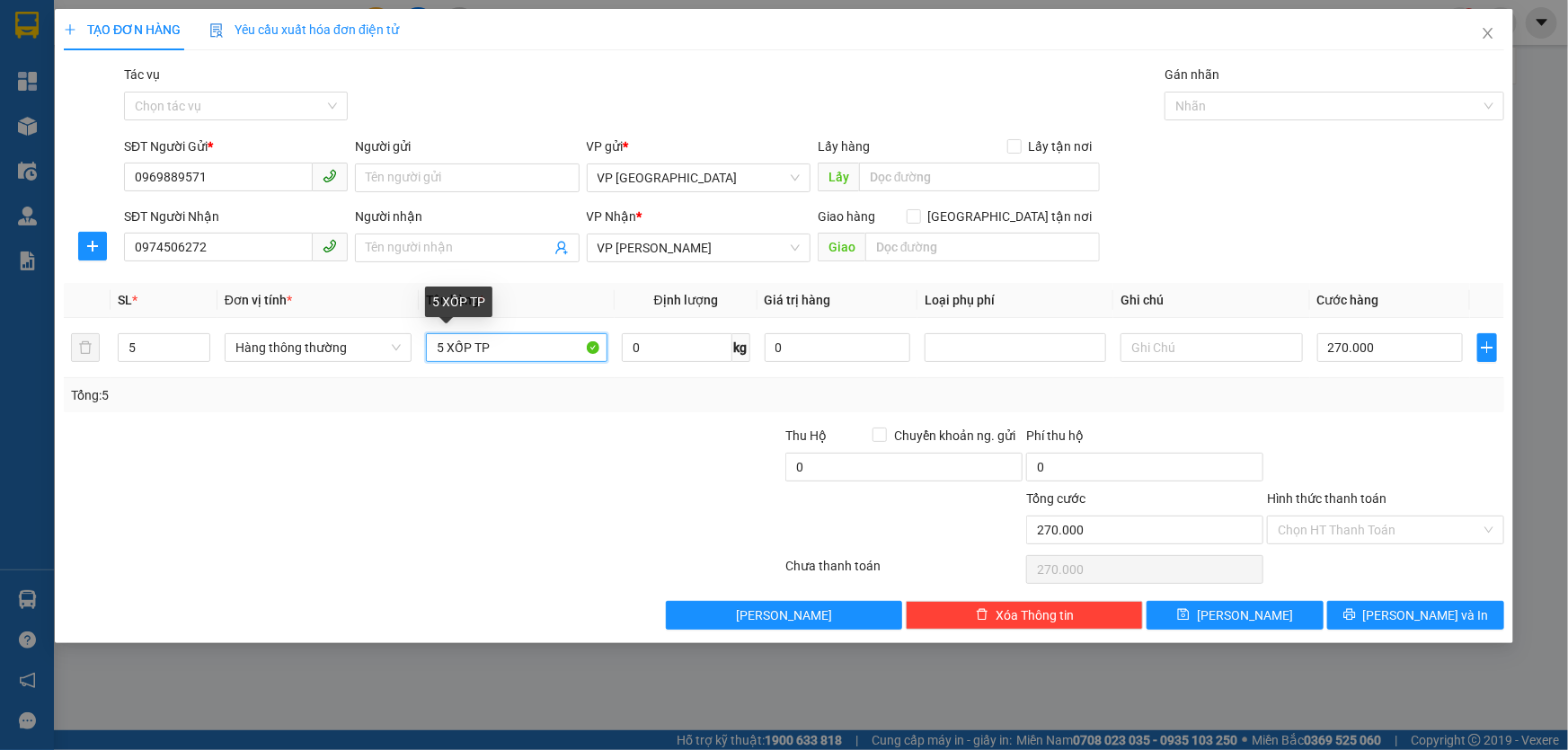
type input "5 XỐP TP"
click at [556, 404] on div "Tổng: 5" at bounding box center [784, 395] width 1441 height 34
click at [1423, 620] on span "[PERSON_NAME] và In" at bounding box center [1426, 615] width 126 height 20
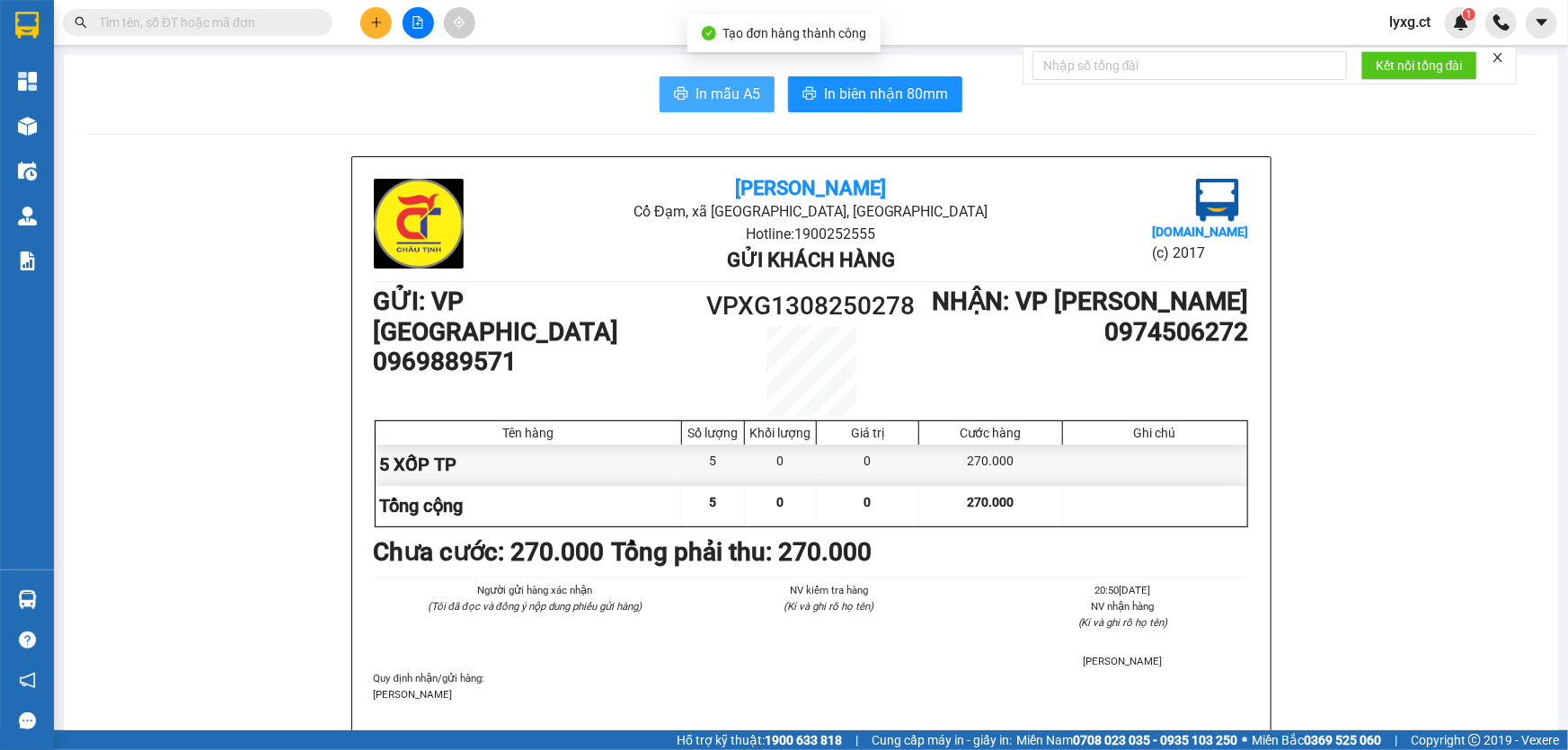
click at [732, 93] on span "In mẫu A5" at bounding box center [728, 94] width 65 height 22
click at [371, 29] on button at bounding box center [377, 23] width 32 height 32
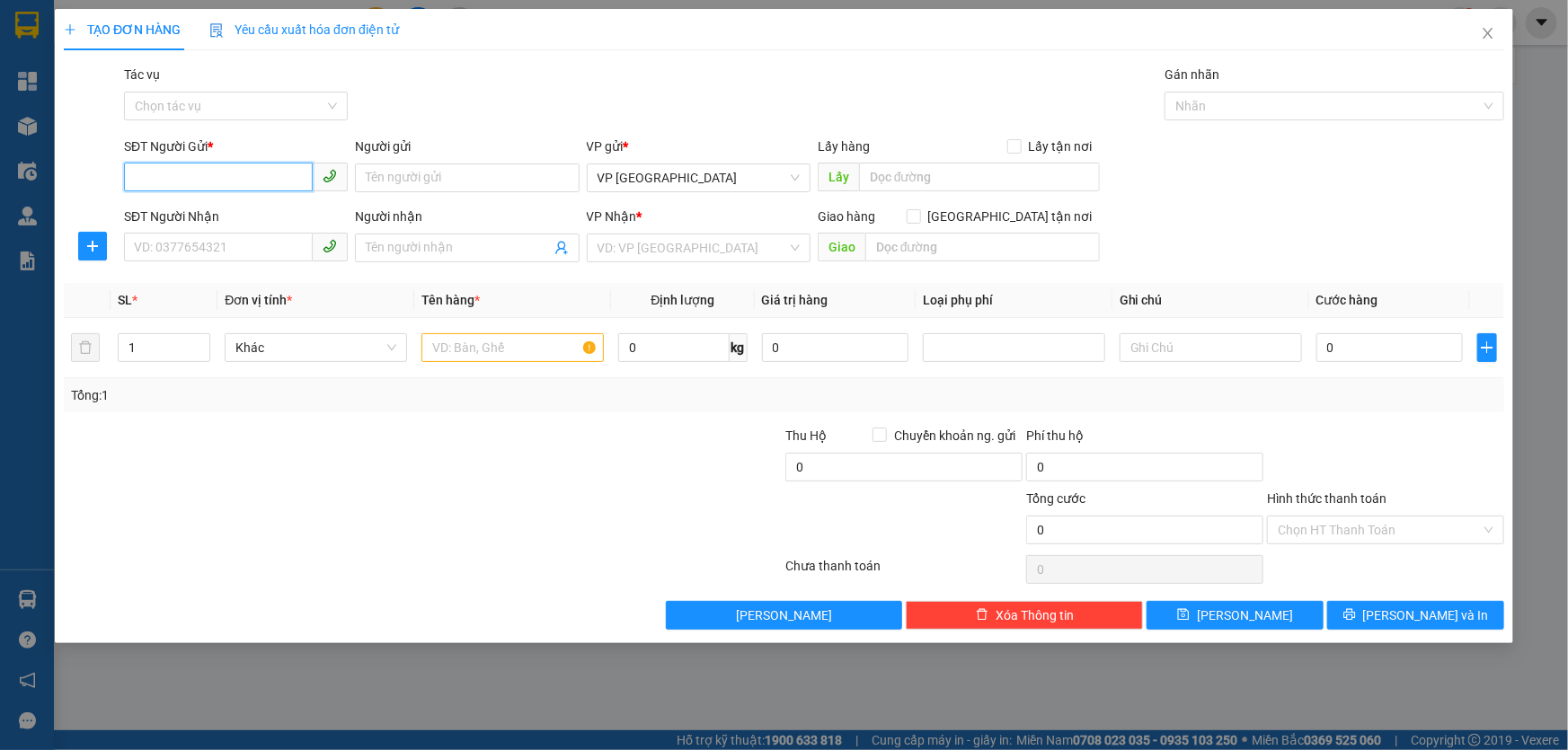
click at [276, 172] on input "SĐT Người Gửi *" at bounding box center [217, 177] width 188 height 29
type input "0934546678"
click at [264, 217] on div "0934546678 - [PERSON_NAME]" at bounding box center [236, 213] width 202 height 20
type input "[PERSON_NAME]"
type input "0904021717"
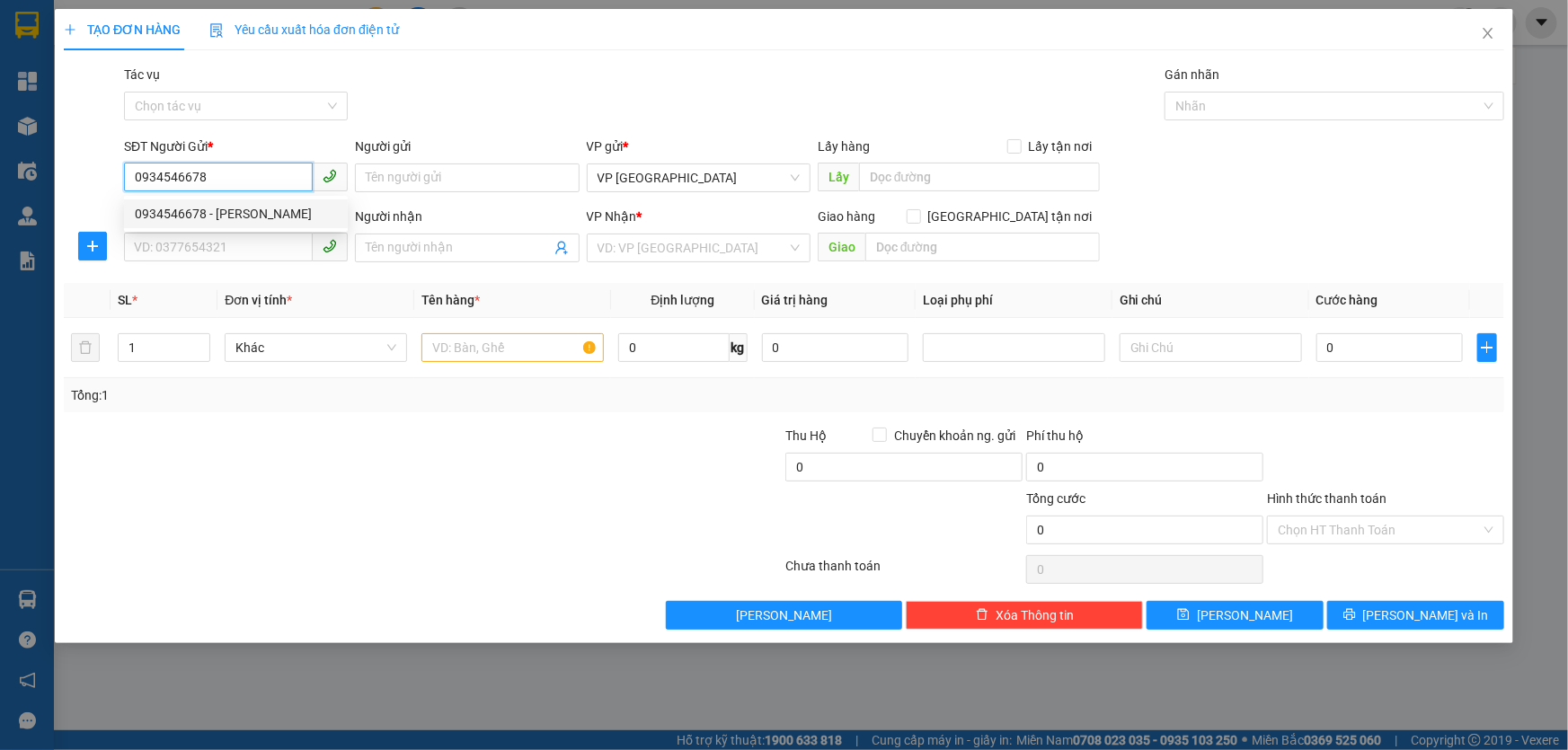
type input "BÀ LÝ"
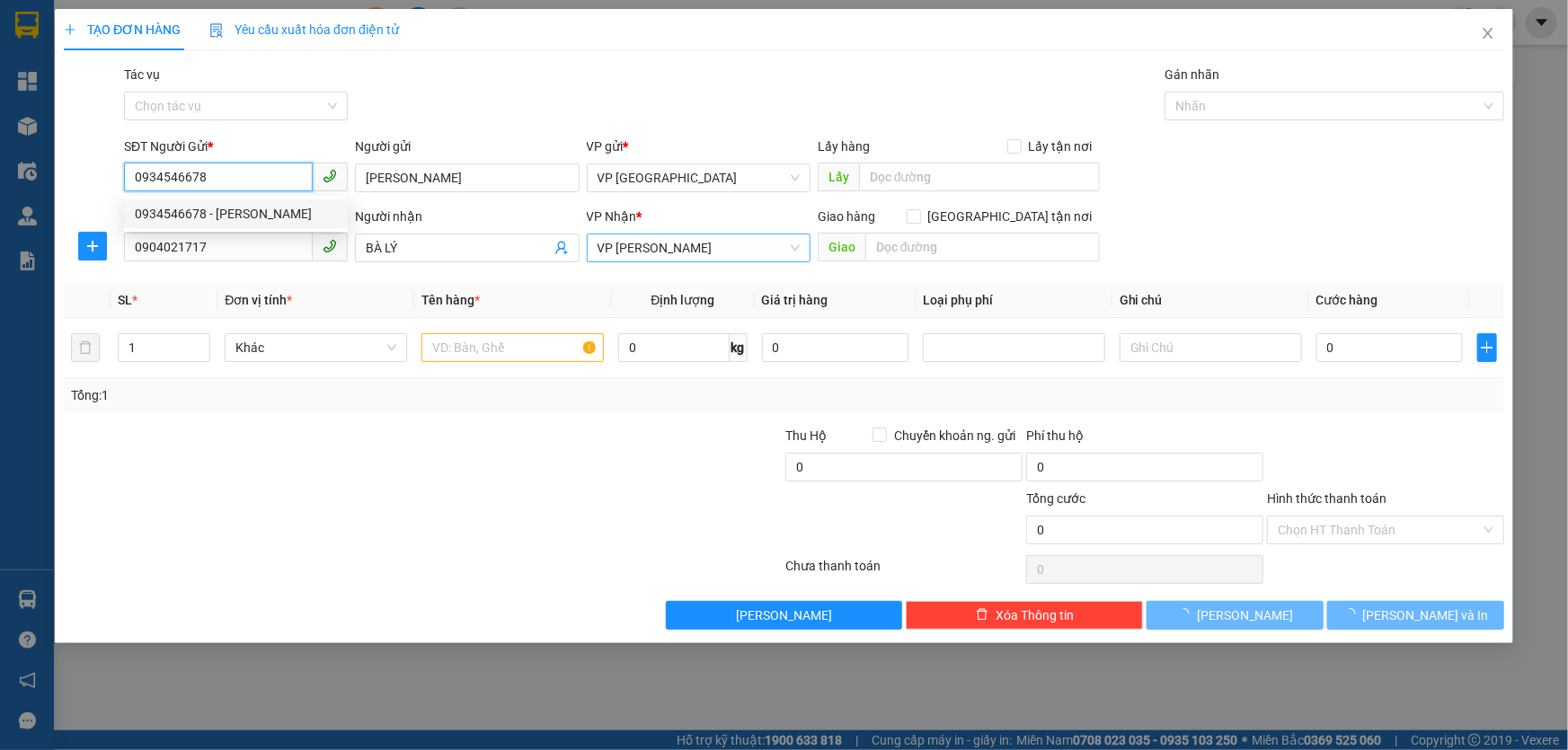
type input "50.000"
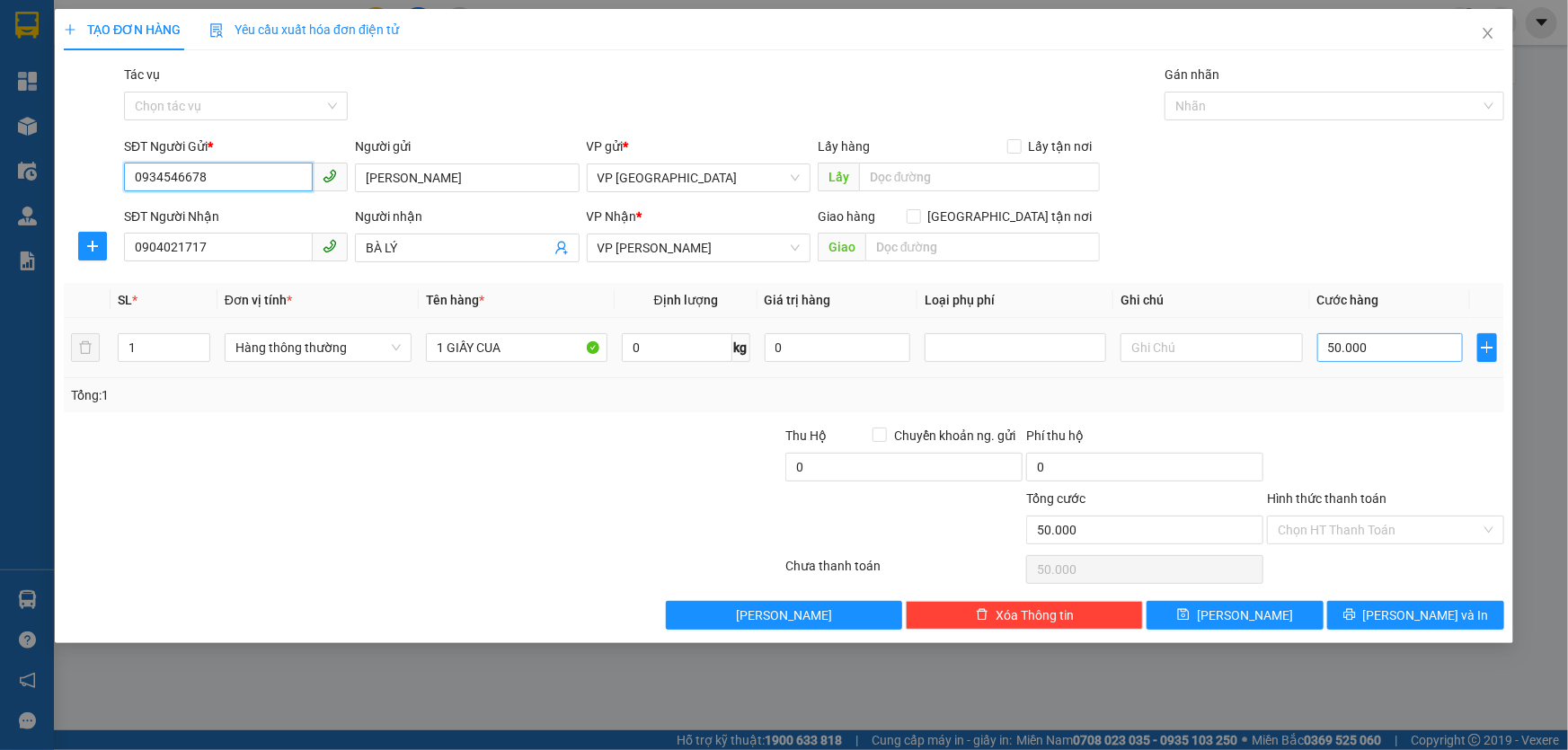
type input "0934546678"
click at [1389, 344] on input "50.000" at bounding box center [1390, 347] width 146 height 29
type input "4"
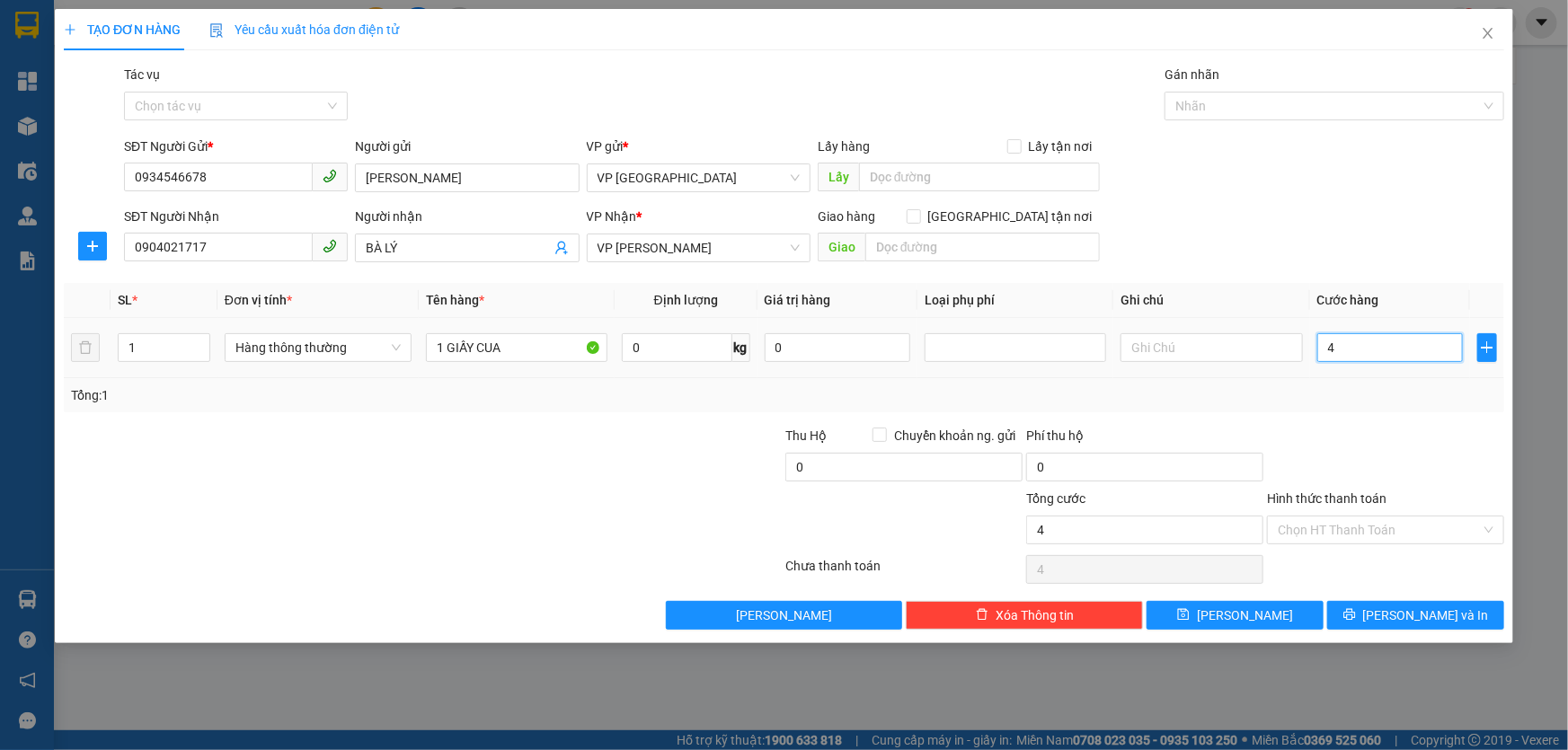
type input "40"
drag, startPoint x: 1494, startPoint y: 527, endPoint x: 1489, endPoint y: 519, distance: 9.4
click at [1495, 527] on div "Chọn HT Thanh Toán" at bounding box center [1385, 530] width 237 height 29
type input "40"
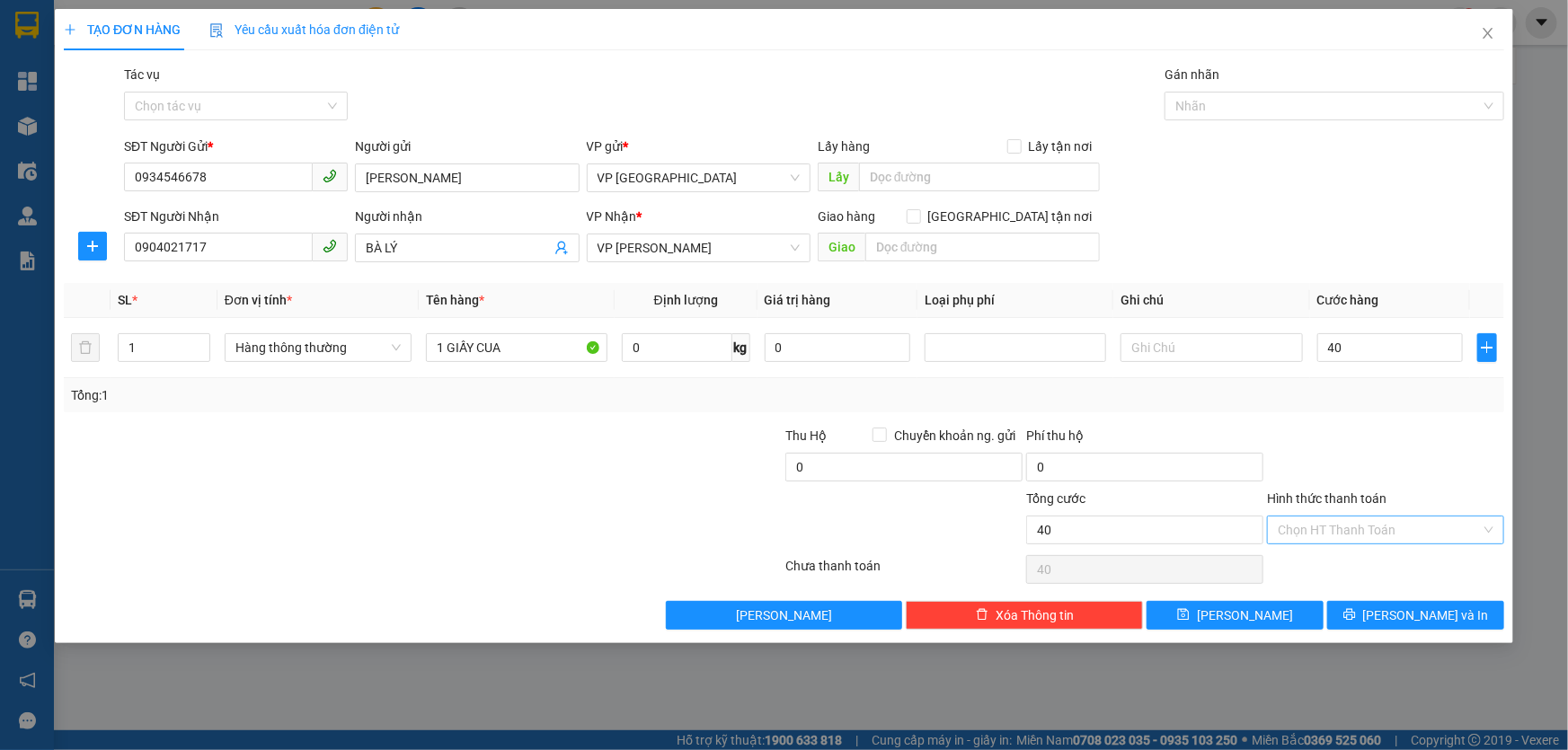
type input "40.000"
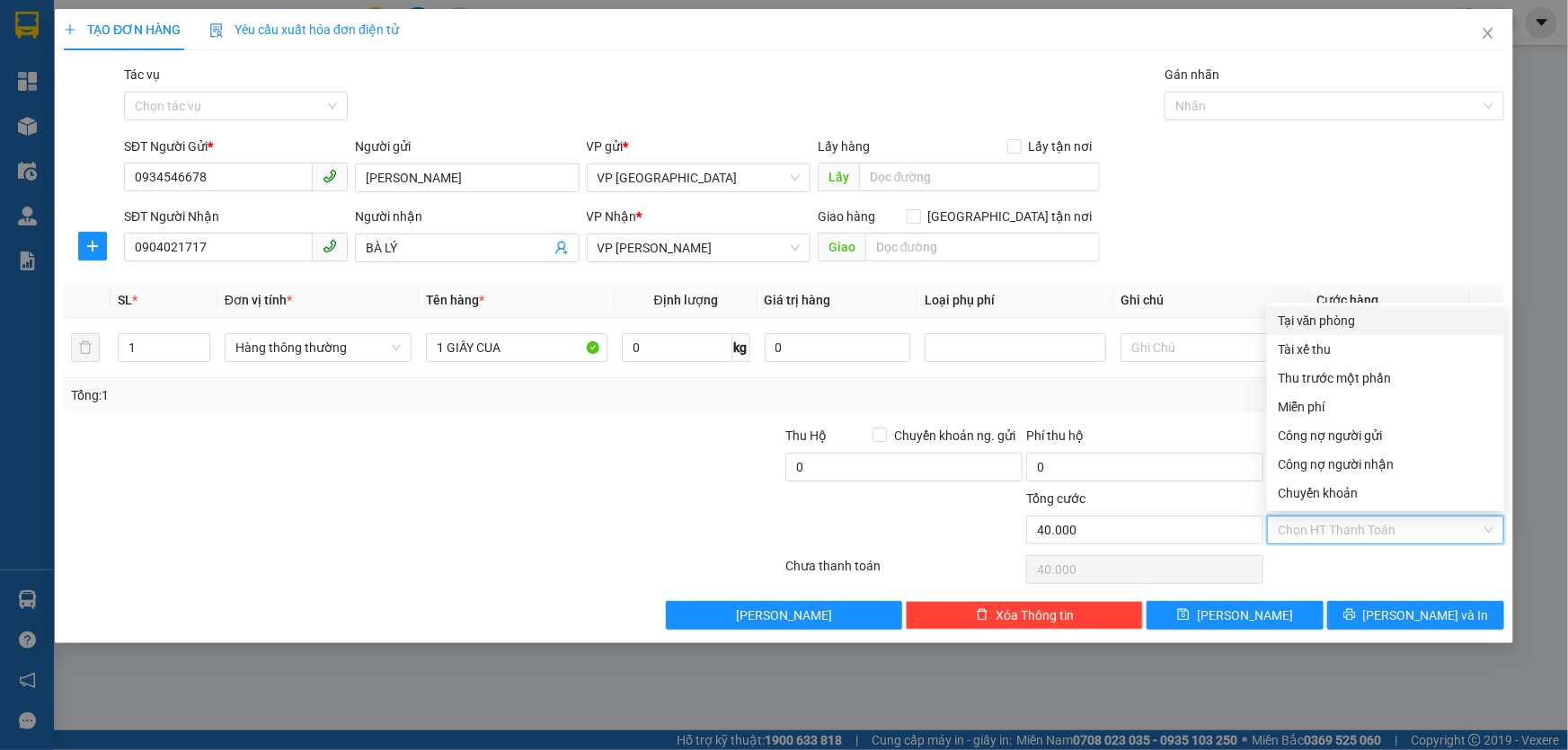
click at [1329, 326] on div "Tại văn phòng" at bounding box center [1385, 320] width 215 height 20
type input "0"
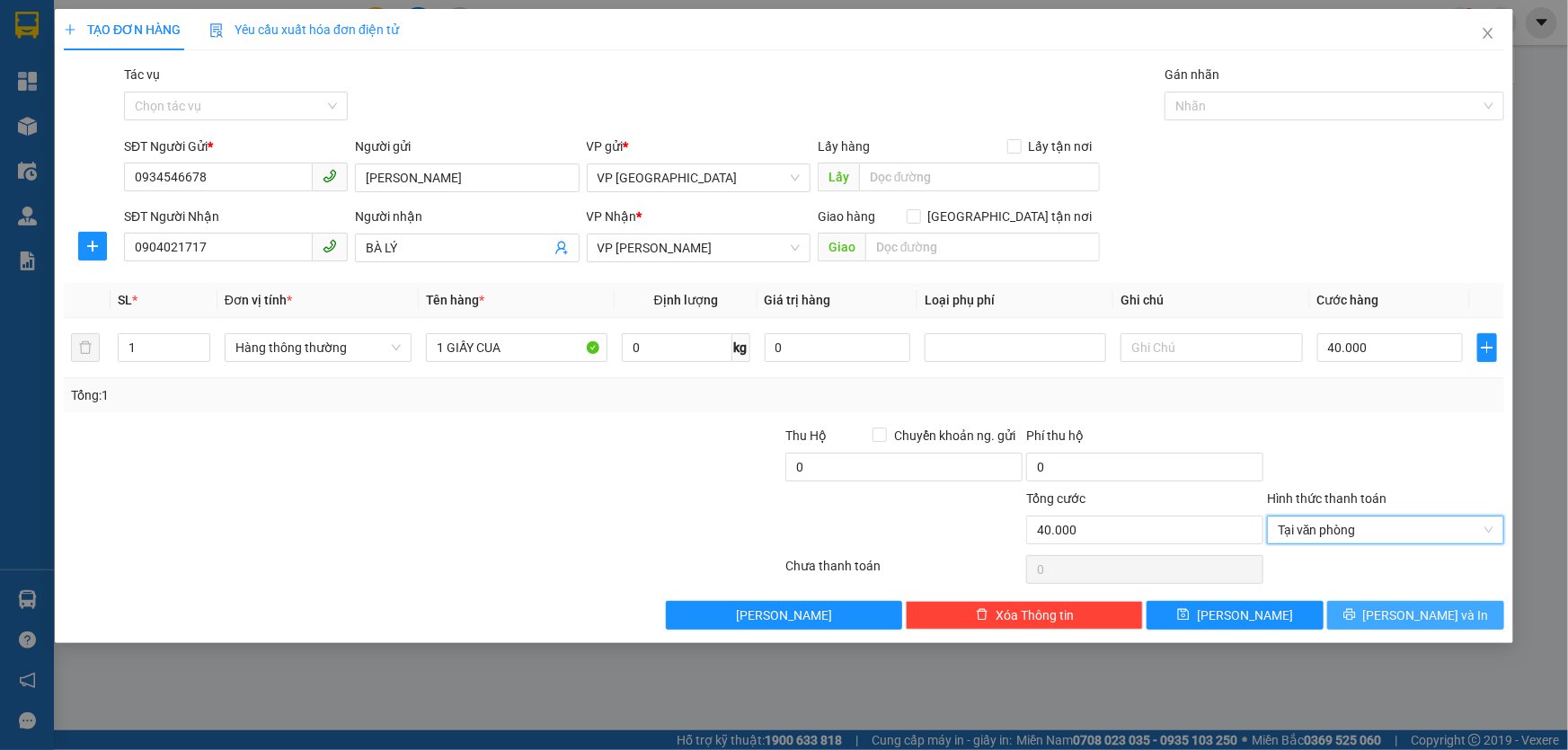
click at [1424, 619] on span "[PERSON_NAME] và In" at bounding box center [1426, 615] width 126 height 20
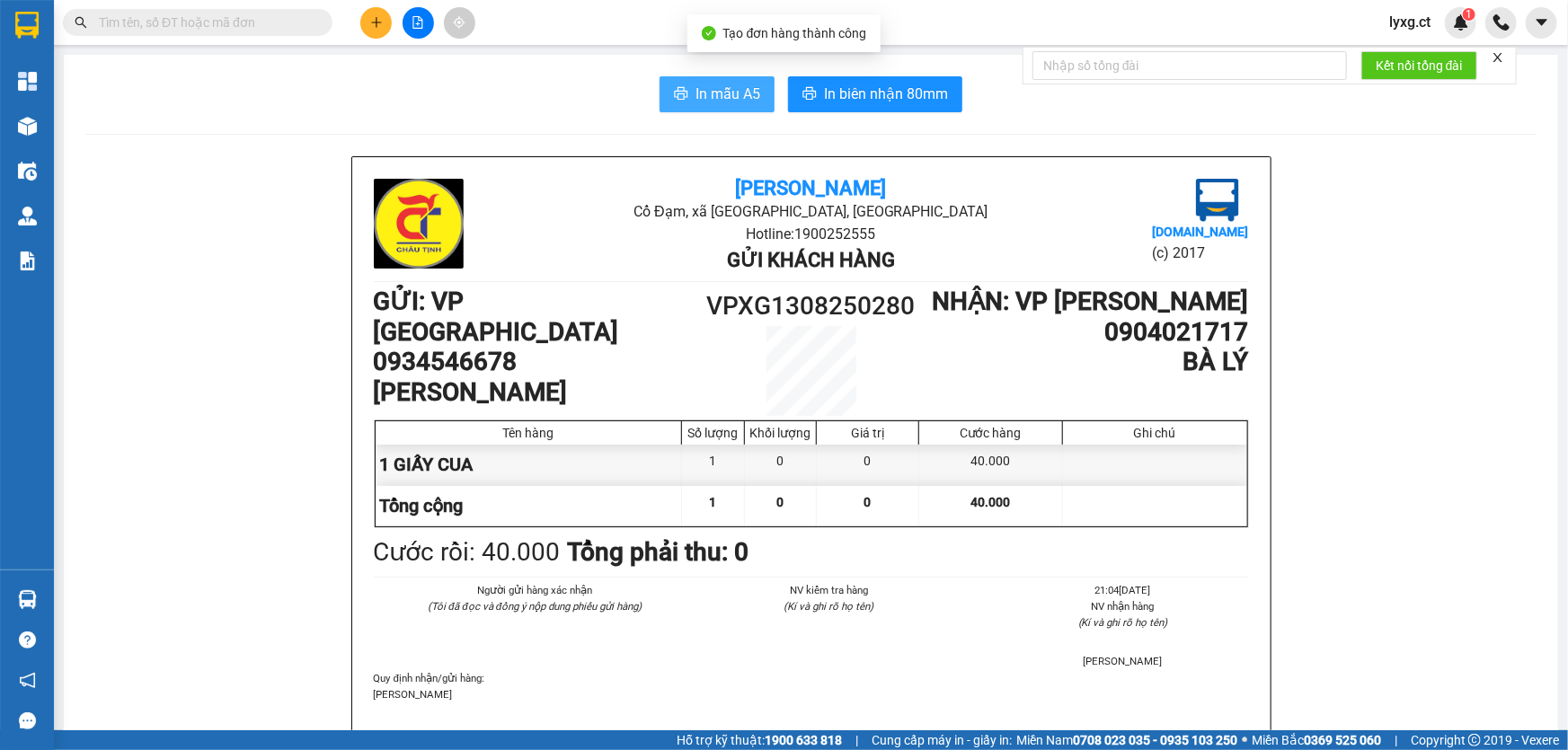
click at [724, 101] on span "In mẫu A5" at bounding box center [728, 94] width 65 height 22
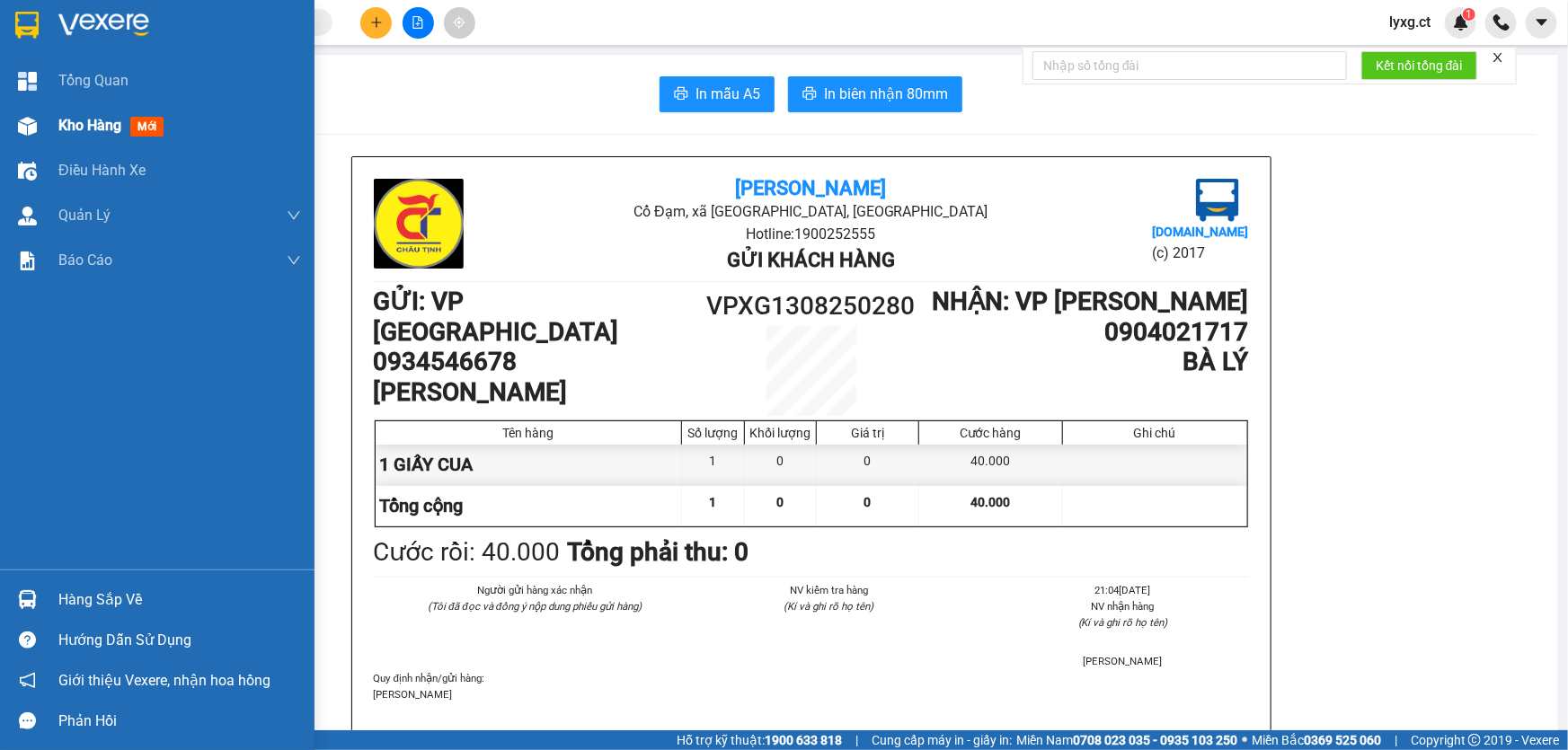
click at [67, 125] on span "Kho hàng" at bounding box center [89, 125] width 63 height 17
